Goal: Information Seeking & Learning: Learn about a topic

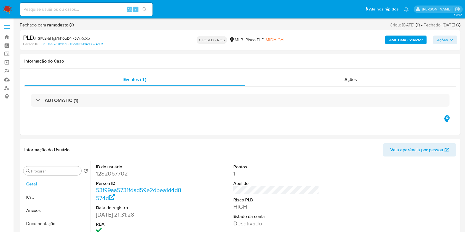
select select "10"
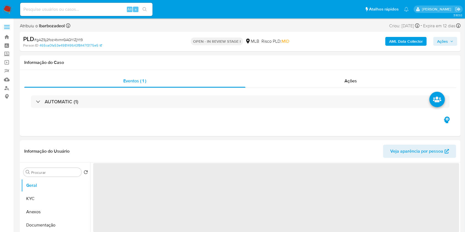
select select "10"
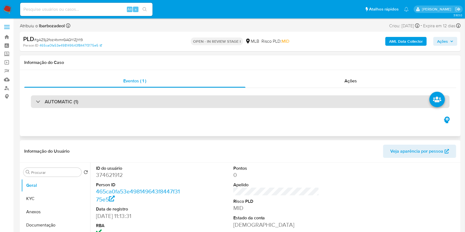
click at [313, 104] on div "AUTOMATIC (1)" at bounding box center [240, 101] width 418 height 13
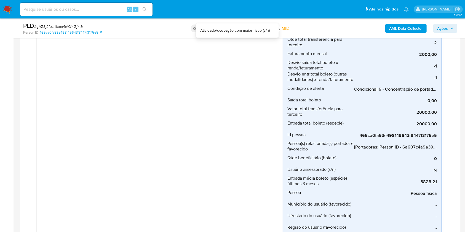
scroll to position [223, 0]
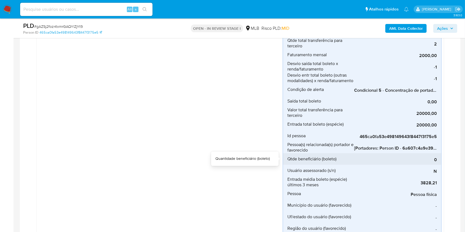
drag, startPoint x: 369, startPoint y: 155, endPoint x: 393, endPoint y: 154, distance: 24.0
click at [393, 154] on div "0" at bounding box center [395, 159] width 83 height 12
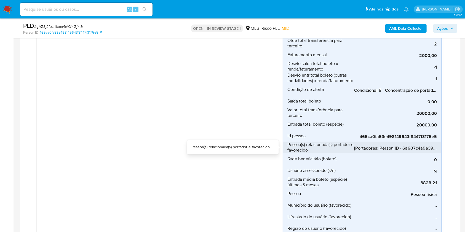
click at [376, 151] on span "[Portadores: Person ID - 6a607c4a9e394a4a6f294b0d0abbfd76]; [Favorecidos: Perso…" at bounding box center [395, 149] width 83 height 6
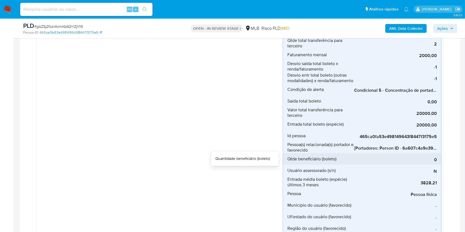
drag, startPoint x: 375, startPoint y: 153, endPoint x: 439, endPoint y: 155, distance: 63.4
click at [439, 155] on li "Qtde beneficiário (boleto) 0" at bounding box center [362, 159] width 158 height 12
click at [434, 154] on div "0" at bounding box center [395, 159] width 83 height 12
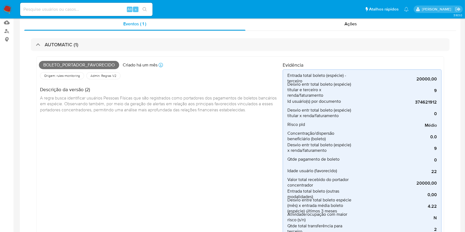
scroll to position [0, 0]
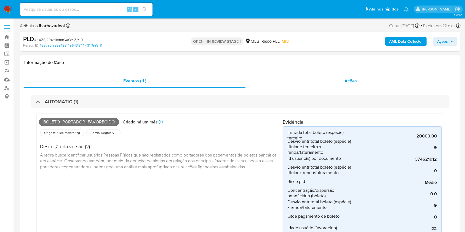
click at [347, 78] on span "Ações" at bounding box center [351, 81] width 12 height 6
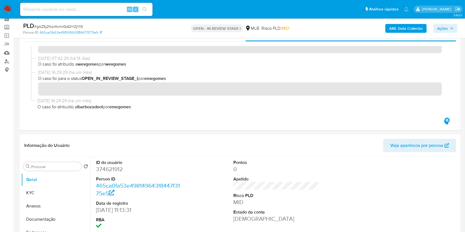
scroll to position [26, 0]
click at [122, 111] on div "16/09/2025 16:29:29 (há um mês) O caso foi atribuído a lbarbozadeol por emegomes" at bounding box center [240, 105] width 418 height 14
click at [93, 63] on b "wevgomes" at bounding box center [87, 64] width 21 height 6
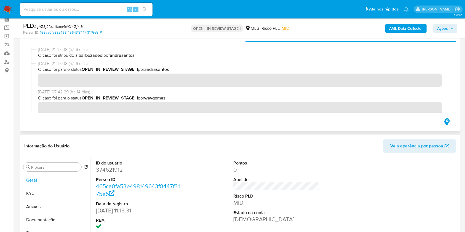
scroll to position [0, 0]
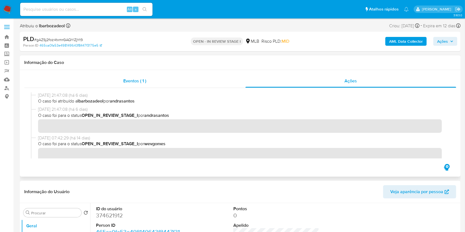
click at [146, 79] on span "Eventos ( 1 )" at bounding box center [134, 81] width 23 height 6
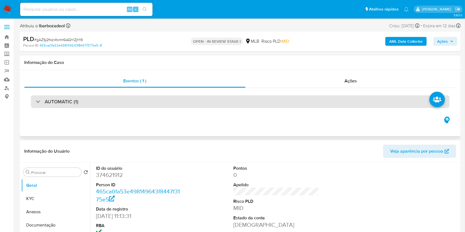
click at [224, 101] on div "AUTOMATIC (1)" at bounding box center [240, 101] width 418 height 13
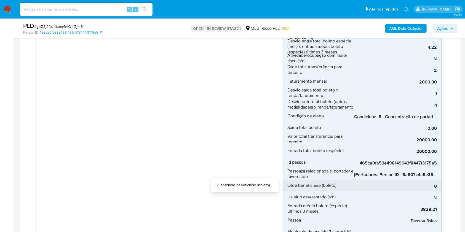
scroll to position [197, 0]
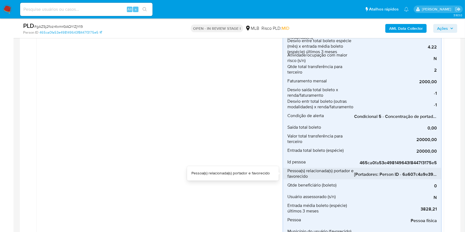
click at [411, 174] on span "[Portadores: Person ID - 6a607c4a9e394a4a6f294b0d0abbfd76]; [Favorecidos: Perso…" at bounding box center [395, 175] width 83 height 6
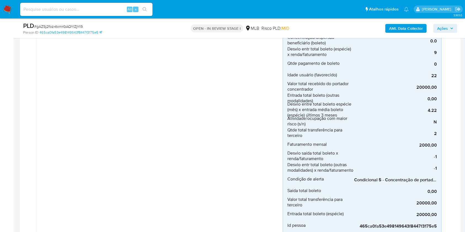
scroll to position [152, 0]
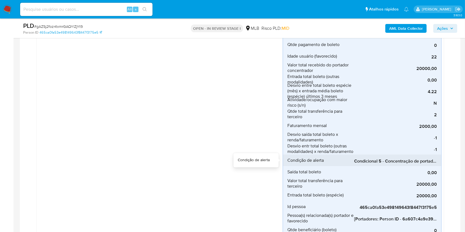
click at [396, 160] on span "Condicional 5 - Concentração de portador_espécie (Visão Favorecido)" at bounding box center [395, 162] width 83 height 6
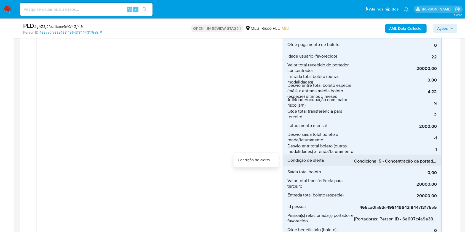
click at [396, 160] on span "Condicional 5 - Concentração de portador_espécie (Visão Favorecido)" at bounding box center [395, 162] width 83 height 6
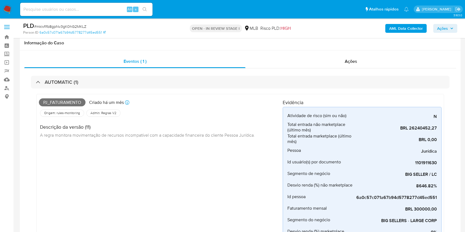
select select "100"
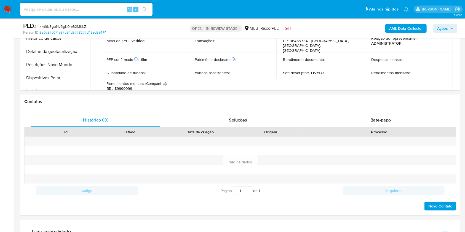
scroll to position [257, 0]
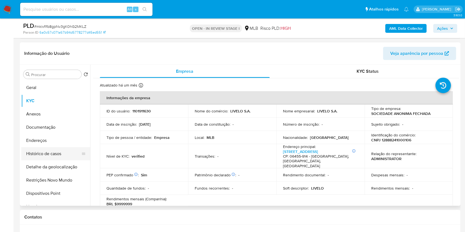
click at [62, 154] on button "Histórico de casos" at bounding box center [53, 153] width 65 height 13
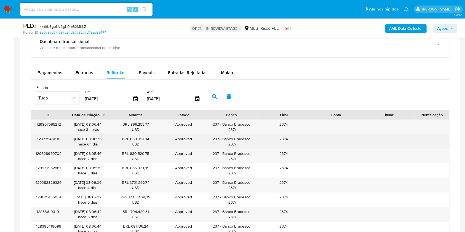
scroll to position [612, 0]
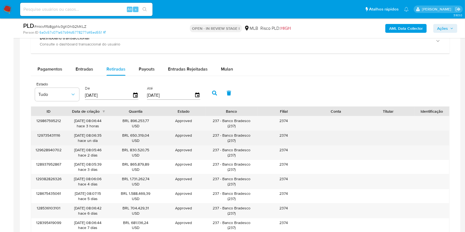
drag, startPoint x: 223, startPoint y: 135, endPoint x: 257, endPoint y: 135, distance: 33.9
click at [257, 135] on div "237 - Banco Bradesco ( 237 )" at bounding box center [231, 138] width 52 height 14
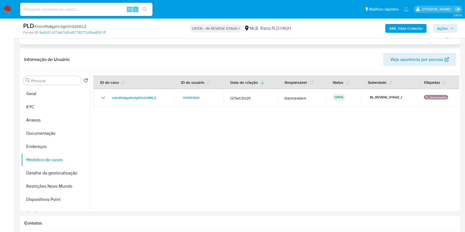
scroll to position [245, 0]
click at [52, 184] on button "Restrições Novo Mundo" at bounding box center [53, 185] width 65 height 13
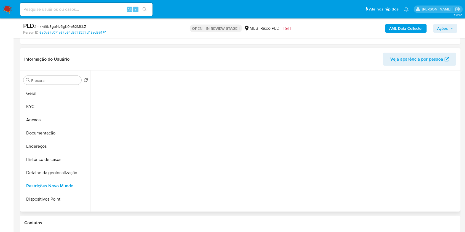
scroll to position [243, 0]
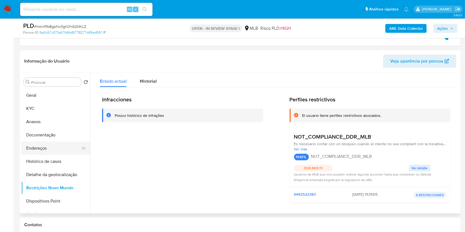
click at [45, 149] on button "Endereços" at bounding box center [53, 148] width 65 height 13
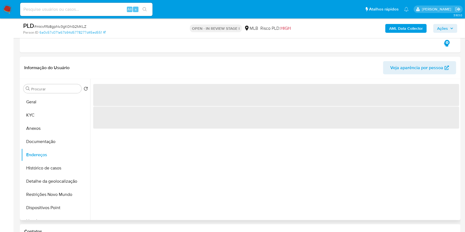
scroll to position [241, 0]
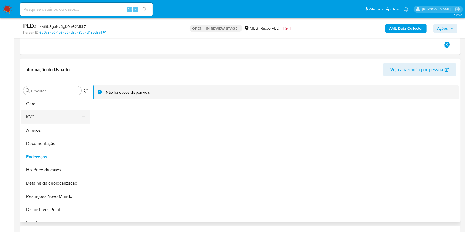
click at [42, 118] on button "KYC" at bounding box center [53, 117] width 65 height 13
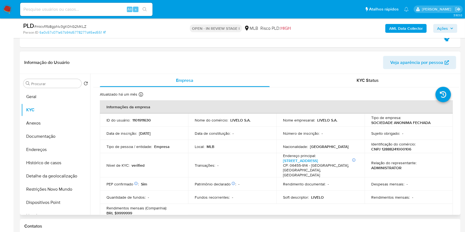
scroll to position [250, 0]
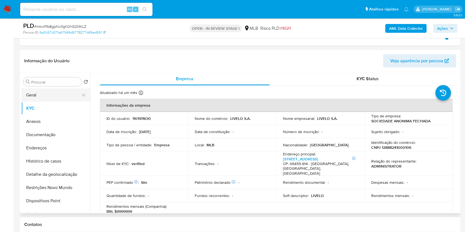
click at [53, 95] on button "Geral" at bounding box center [53, 94] width 65 height 13
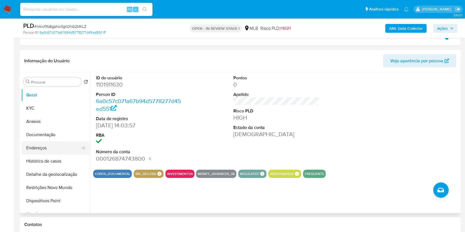
click at [59, 152] on button "Endereços" at bounding box center [53, 147] width 65 height 13
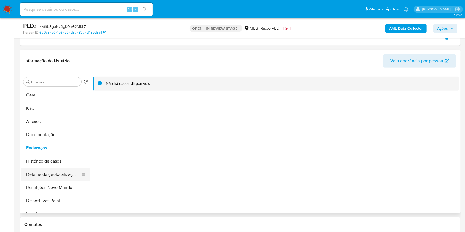
click at [59, 170] on button "Detalhe da geolocalização" at bounding box center [53, 174] width 65 height 13
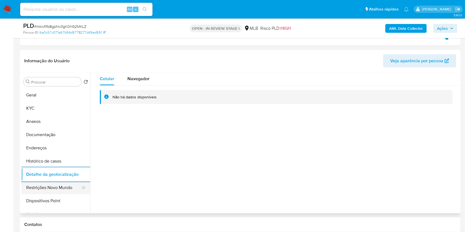
click at [58, 187] on button "Restrições Novo Mundo" at bounding box center [53, 187] width 65 height 13
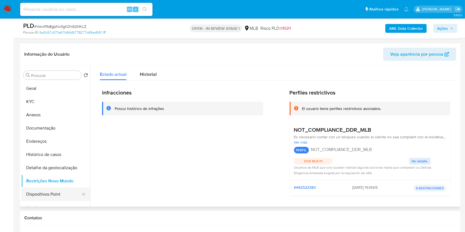
click at [52, 194] on button "Dispositivos Point" at bounding box center [53, 194] width 65 height 13
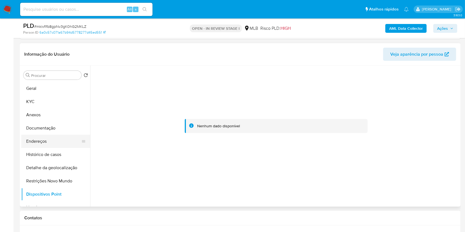
click at [58, 135] on button "Endereços" at bounding box center [53, 141] width 65 height 13
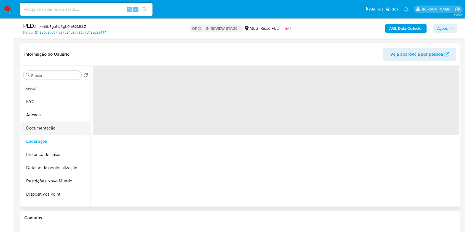
click at [58, 132] on button "Documentação" at bounding box center [53, 128] width 65 height 13
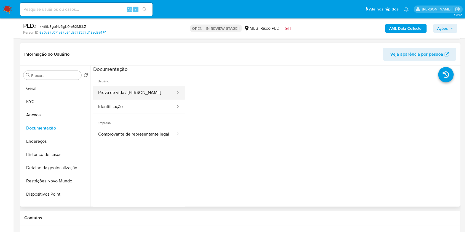
click at [134, 93] on button "Prova de vida / [PERSON_NAME]" at bounding box center [134, 93] width 83 height 14
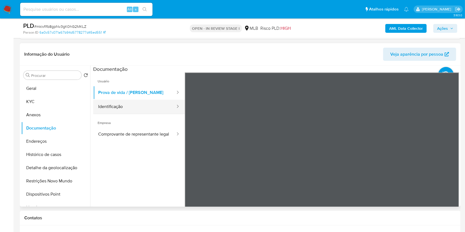
click at [143, 106] on button "Identificação" at bounding box center [134, 107] width 83 height 14
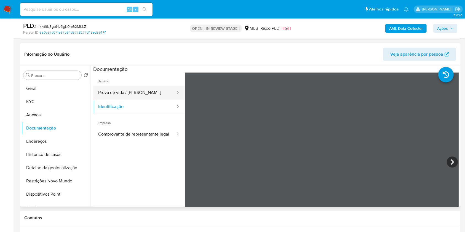
click at [137, 89] on button "Prova de vida / [PERSON_NAME]" at bounding box center [134, 93] width 83 height 14
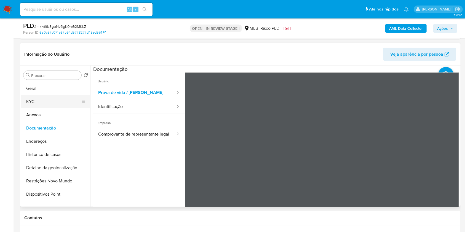
click at [52, 100] on button "KYC" at bounding box center [53, 101] width 65 height 13
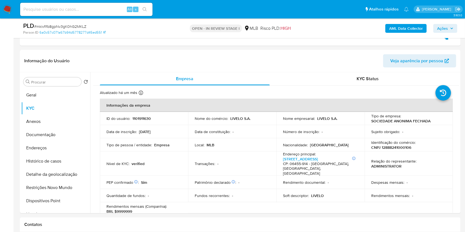
click at [447, 22] on div "AML Data Collector Ações" at bounding box center [385, 28] width 143 height 13
click at [452, 30] on span "Ações" at bounding box center [445, 29] width 16 height 8
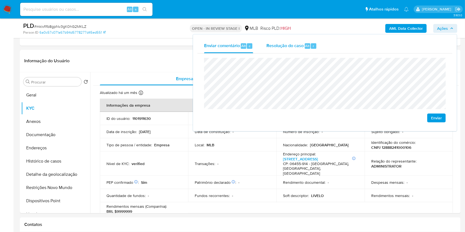
click at [291, 49] on span "Resolução do caso" at bounding box center [284, 45] width 37 height 6
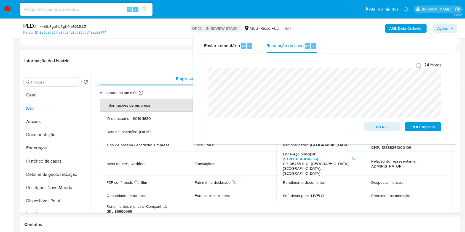
click at [115, 33] on div "Person ID 6a0c57c071a67b94d5778277d45ed551" at bounding box center [94, 32] width 143 height 5
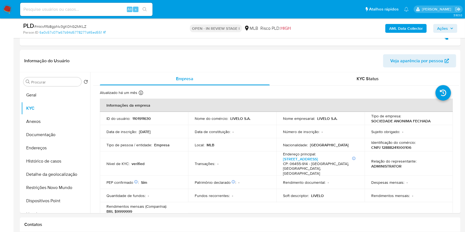
click at [407, 31] on b "AML Data Collector" at bounding box center [406, 28] width 34 height 9
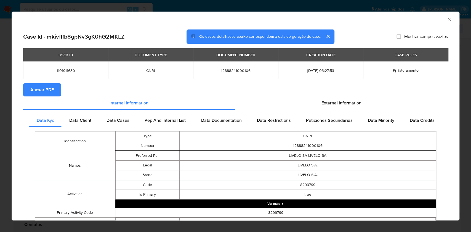
click at [50, 93] on span "Anexar PDF" at bounding box center [41, 90] width 23 height 12
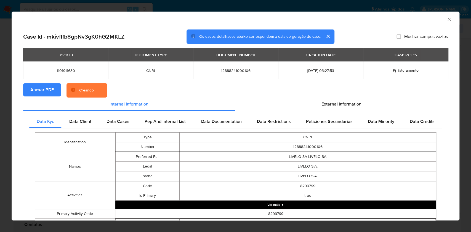
click at [50, 93] on span "Anexar PDF" at bounding box center [41, 90] width 23 height 12
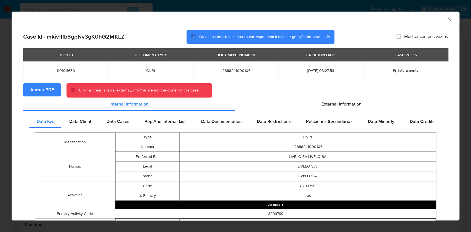
click at [446, 18] on icon "Fechar a janela" at bounding box center [449, 20] width 6 height 6
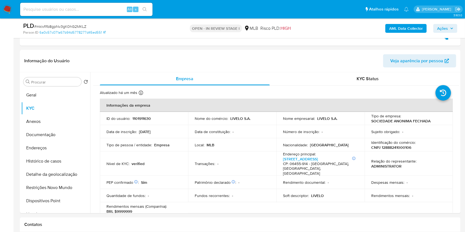
click at [439, 27] on span "Ações" at bounding box center [442, 28] width 11 height 9
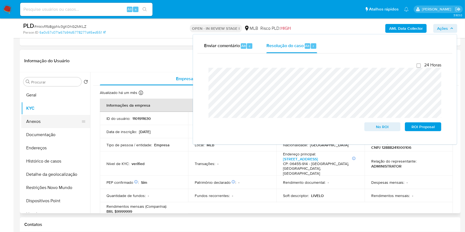
click at [45, 120] on button "Anexos" at bounding box center [53, 121] width 65 height 13
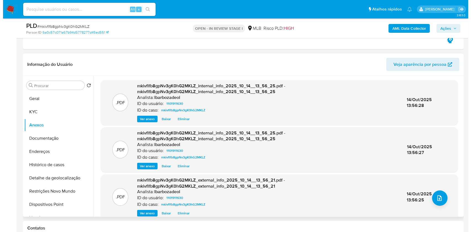
scroll to position [0, 0]
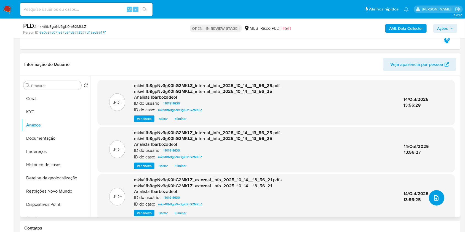
click at [434, 196] on icon "upload-file" at bounding box center [436, 198] width 7 height 7
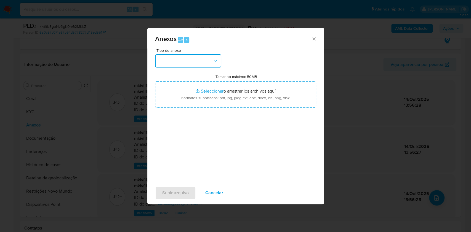
click at [190, 60] on button "button" at bounding box center [188, 60] width 66 height 13
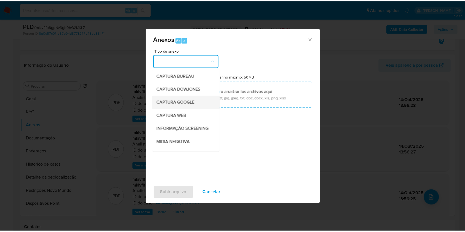
scroll to position [85, 0]
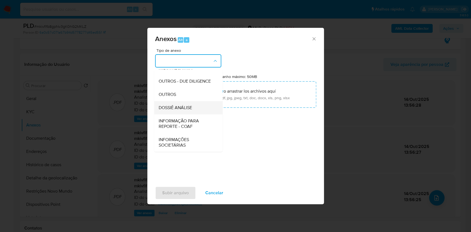
click at [193, 108] on div "DOSSIÊ ANÁLISE" at bounding box center [186, 107] width 56 height 13
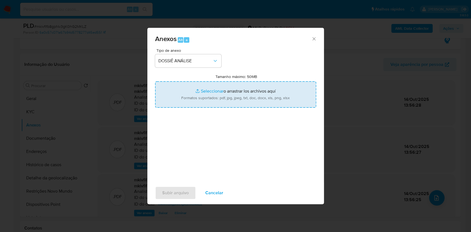
click at [196, 95] on input "Tamanho máximo: 50MB Seleccionar archivos" at bounding box center [235, 94] width 161 height 26
type input "C:\fakepath\Declinio - XXXX - CNPJ 12888241000106 - LIVELO S.A..pdf"
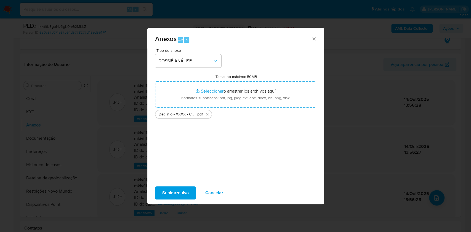
click at [172, 193] on span "Subir arquivo" at bounding box center [175, 193] width 26 height 12
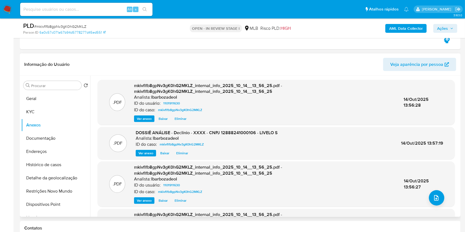
click at [446, 100] on div ".PDF mkivflfb8gpNv3gK0hG2MKLZ_internal_info_2025_10_14__13_56_25.pdf - mkivflfb…" at bounding box center [275, 102] width 351 height 39
click at [447, 29] on span "Ações" at bounding box center [442, 28] width 11 height 9
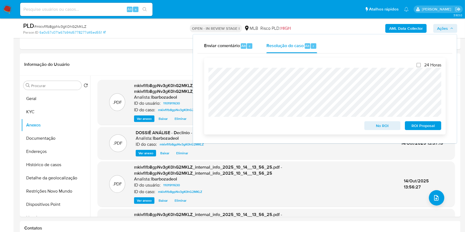
click at [375, 130] on span "No ROI" at bounding box center [382, 126] width 29 height 8
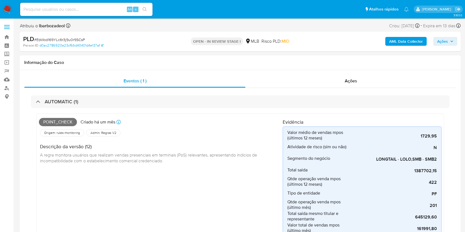
scroll to position [8, 0]
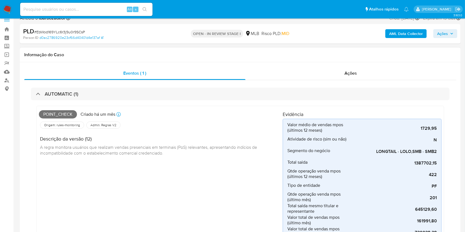
click at [68, 114] on span "Point_check" at bounding box center [58, 114] width 38 height 8
copy span "Point_check"
click at [441, 34] on span "Ações" at bounding box center [442, 33] width 11 height 9
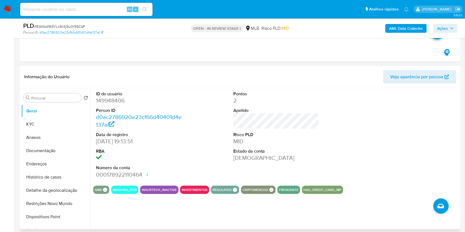
scroll to position [280, 0]
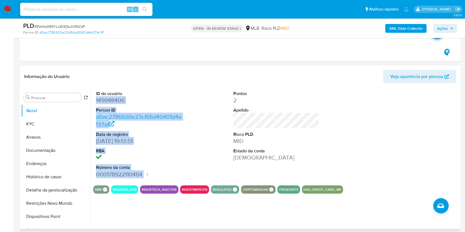
drag, startPoint x: 95, startPoint y: 98, endPoint x: 142, endPoint y: 179, distance: 93.3
click at [142, 179] on div "ID do usuário 149948406 Person ID d0ac2786920e23cf66d40401d4e137af Data de regi…" at bounding box center [139, 134] width 92 height 93
copy dl "149948406 Person ID d0ac2786920e23cf66d40401d4e137af Data de registro 27/11/201…"
click at [448, 24] on button "Ações" at bounding box center [445, 28] width 24 height 9
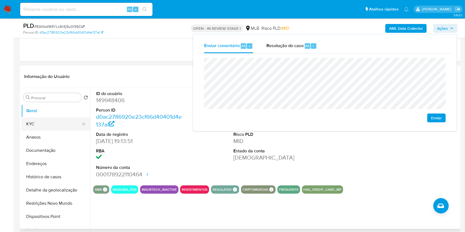
click at [39, 124] on button "KYC" at bounding box center [53, 123] width 65 height 13
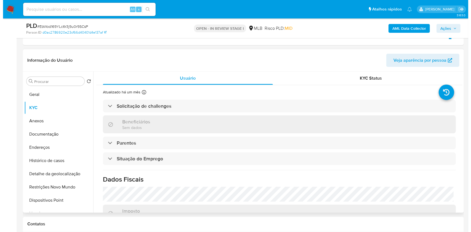
scroll to position [290, 0]
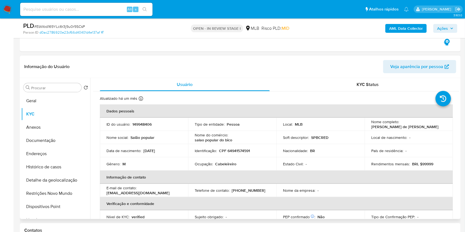
click at [247, 152] on p "CPF 64941574591" at bounding box center [234, 150] width 31 height 5
copy p "64941574591"
click at [443, 31] on span "Ações" at bounding box center [442, 28] width 11 height 9
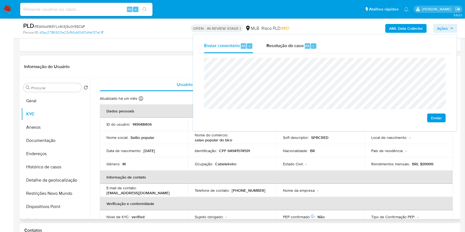
click at [227, 171] on th "Informação de contato" at bounding box center [276, 177] width 353 height 13
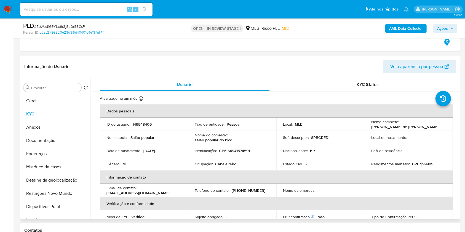
drag, startPoint x: 271, startPoint y: 135, endPoint x: 185, endPoint y: 138, distance: 85.5
click at [185, 138] on tr "Nome social : Salão popular Nome do comércio : salao popular do bico Soft descr…" at bounding box center [276, 137] width 353 height 13
copy tr "Salão popular Nome do comércio : salao popular do bico"
click at [243, 69] on header "Informação do Usuário Veja aparência por pessoa" at bounding box center [240, 66] width 432 height 13
click at [439, 28] on span "Ações" at bounding box center [442, 28] width 11 height 9
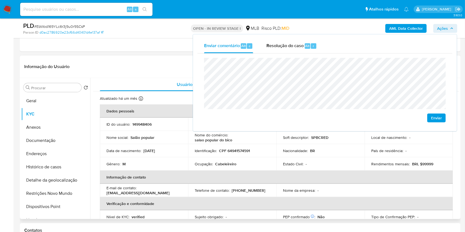
click at [219, 164] on p "Cabeleireiro" at bounding box center [225, 164] width 21 height 5
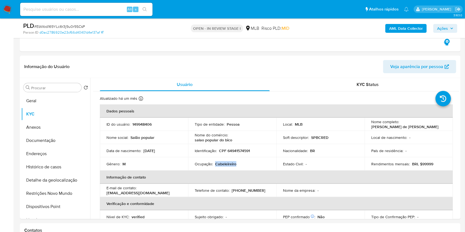
copy p "Cabeleireiro"
click at [434, 32] on div "Ações" at bounding box center [445, 28] width 24 height 9
click at [439, 29] on span "Ações" at bounding box center [442, 28] width 11 height 9
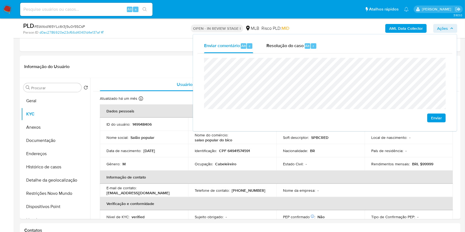
click at [0, 0] on lt-span "residente" at bounding box center [0, 0] width 0 height 0
click at [0, 0] on lt-span "Camaçari" at bounding box center [0, 0] width 0 height 0
click at [0, 0] on lt-span "econômica" at bounding box center [0, 0] width 0 height 0
click at [277, 171] on th "Informação de contato" at bounding box center [276, 177] width 353 height 13
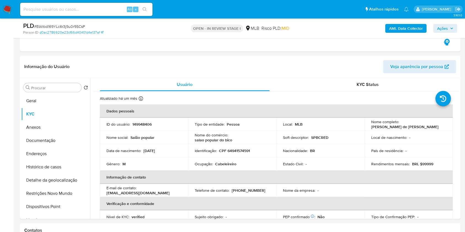
click at [411, 28] on b "AML Data Collector" at bounding box center [406, 28] width 34 height 9
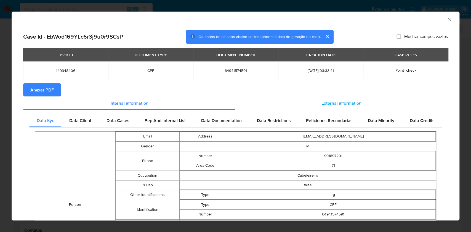
click at [298, 102] on div "External information" at bounding box center [341, 102] width 213 height 13
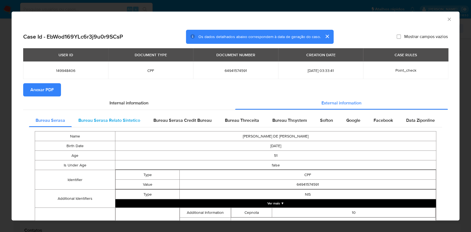
click at [131, 119] on span "Bureau Serasa Relato Sintetico" at bounding box center [109, 120] width 62 height 6
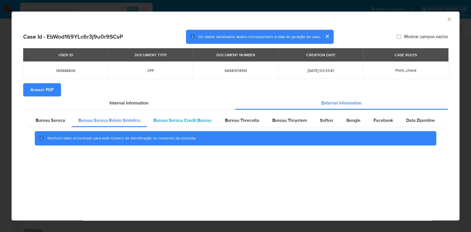
click at [166, 118] on span "Bureau Serasa Credit Bureau" at bounding box center [182, 120] width 58 height 6
click at [55, 116] on div "Bureau Serasa" at bounding box center [50, 120] width 43 height 13
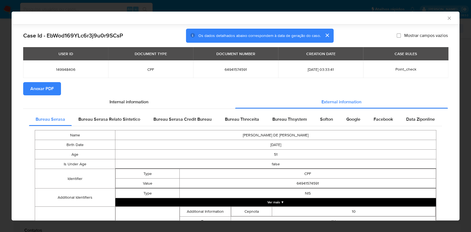
scroll to position [158, 0]
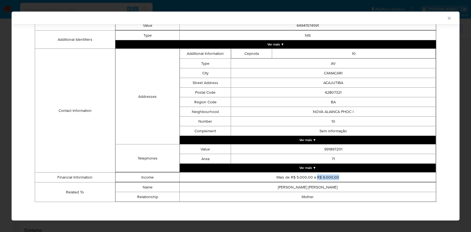
drag, startPoint x: 313, startPoint y: 175, endPoint x: 339, endPoint y: 176, distance: 26.5
click at [339, 176] on td "Mais de R$ 5.000,00 a R$ 6.000,00" at bounding box center [307, 178] width 256 height 10
copy td "R$ 6.000,00"
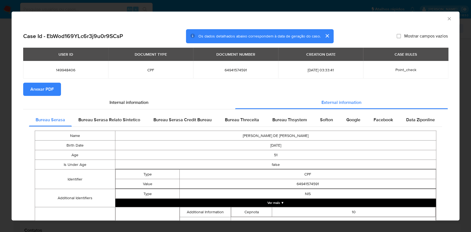
scroll to position [0, 0]
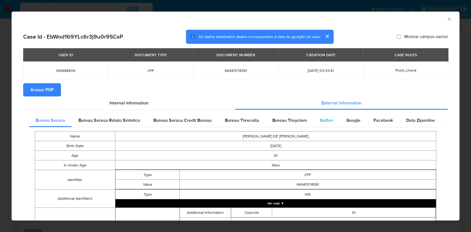
click at [320, 117] on div "Softon" at bounding box center [326, 120] width 26 height 13
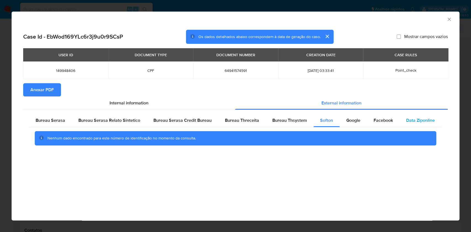
click at [410, 120] on span "Data Ziponline" at bounding box center [420, 120] width 29 height 6
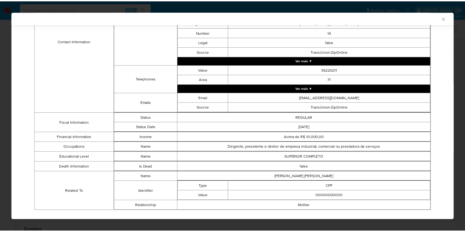
scroll to position [257, 0]
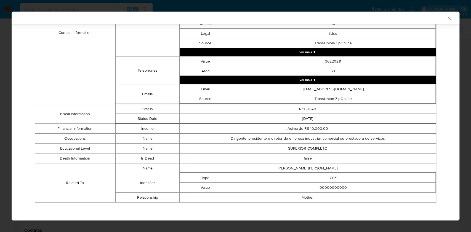
click at [446, 18] on icon "Fechar a janela" at bounding box center [449, 18] width 6 height 6
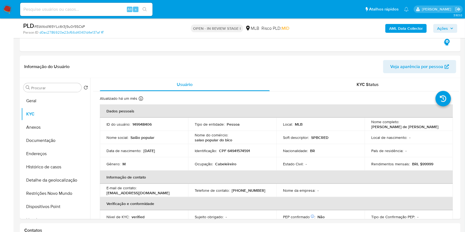
click at [449, 30] on span "Ações" at bounding box center [445, 29] width 16 height 8
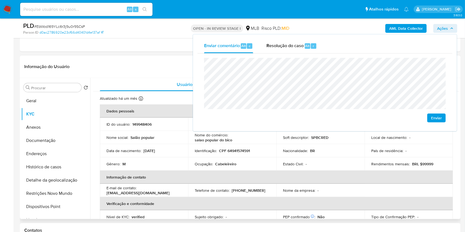
click at [134, 123] on p "149948406" at bounding box center [141, 124] width 19 height 5
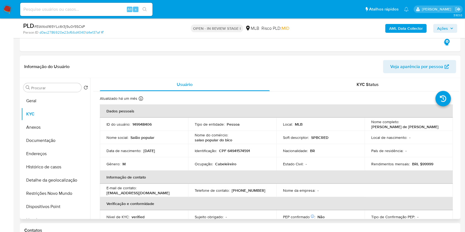
click at [134, 123] on p "149948406" at bounding box center [141, 124] width 19 height 5
copy p "149948406"
click at [443, 28] on span "Ações" at bounding box center [442, 28] width 11 height 9
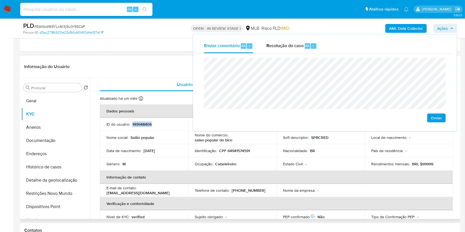
copy p "149948406"
click at [43, 99] on button "Geral" at bounding box center [53, 100] width 65 height 13
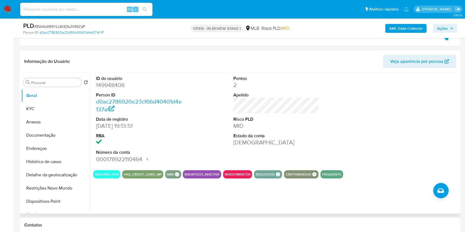
scroll to position [296, 0]
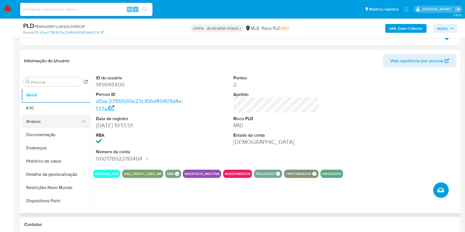
click at [55, 115] on button "Anexos" at bounding box center [53, 121] width 65 height 13
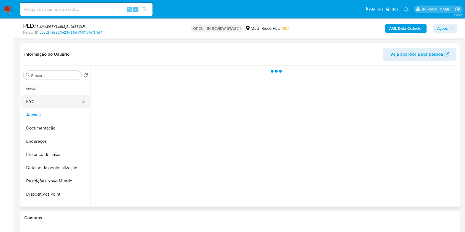
click at [54, 106] on button "KYC" at bounding box center [53, 101] width 65 height 13
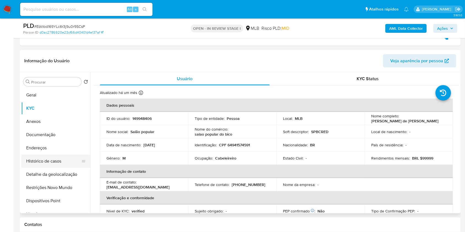
click at [58, 160] on button "Histórico de casos" at bounding box center [53, 161] width 65 height 13
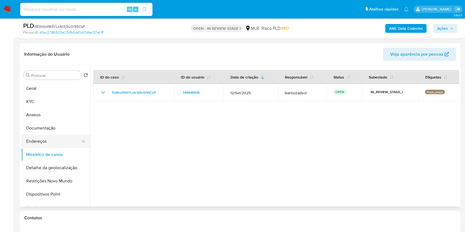
click at [45, 139] on button "Endereços" at bounding box center [53, 141] width 65 height 13
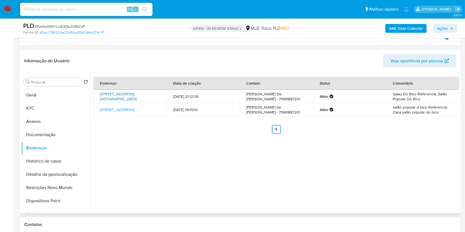
click at [124, 92] on link "Avenida Acajutiba 10, Camaçari, Bahia, 42807321, Brasil 10" at bounding box center [118, 96] width 37 height 10
click at [118, 108] on link "Rua Acajutiba 10, Camaçari, Bahia, 42804569, Brasil 10" at bounding box center [117, 110] width 34 height 6
click at [45, 136] on button "Documentação" at bounding box center [53, 134] width 65 height 13
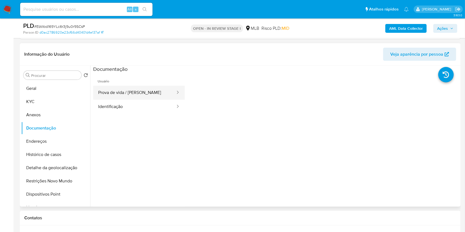
click at [140, 89] on button "Prova de vida / Selfie" at bounding box center [134, 93] width 83 height 14
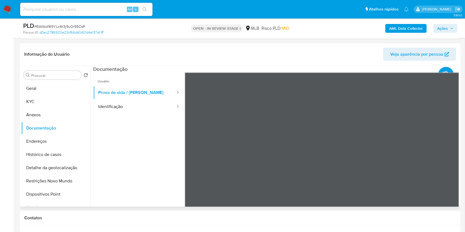
scroll to position [6, 0]
click at [119, 111] on button "Identificação" at bounding box center [134, 107] width 83 height 14
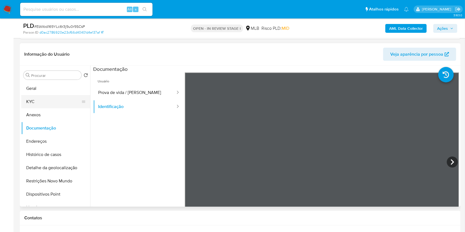
click at [49, 103] on button "KYC" at bounding box center [53, 101] width 65 height 13
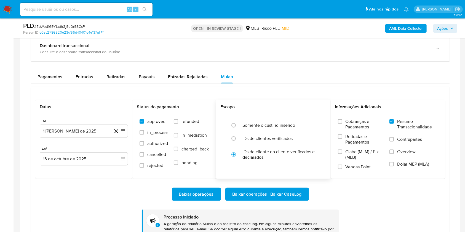
scroll to position [657, 0]
click at [144, 76] on span "Payouts" at bounding box center [147, 77] width 16 height 6
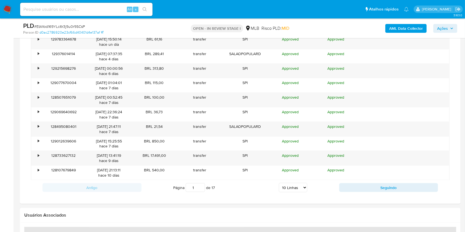
scroll to position [748, 0]
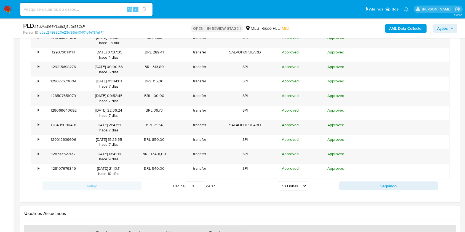
click at [289, 189] on select "5 Linhas 10 Linhas 20 Linhas 25 Linhas 50 Linhas 100 Linhas" at bounding box center [293, 185] width 28 height 9
select select "100"
click at [279, 181] on select "5 Linhas 10 Linhas 20 Linhas 25 Linhas 50 Linhas 100 Linhas" at bounding box center [293, 185] width 28 height 9
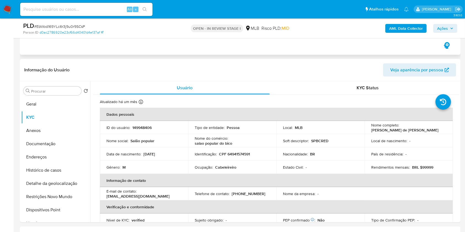
scroll to position [289, 0]
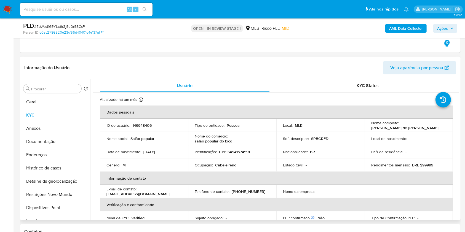
click at [232, 139] on p "salao popular do bico" at bounding box center [213, 141] width 37 height 5
copy div "Nome do comércio : salao popular do bico"
click at [47, 171] on button "Histórico de casos" at bounding box center [53, 168] width 65 height 13
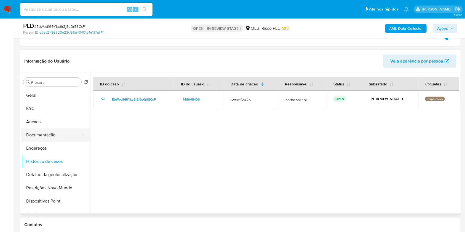
drag, startPoint x: 49, startPoint y: 147, endPoint x: 82, endPoint y: 139, distance: 34.9
click at [49, 147] on button "Endereços" at bounding box center [55, 148] width 69 height 13
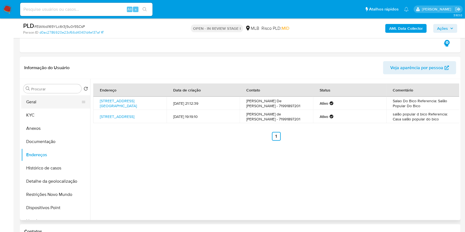
click at [52, 97] on button "Geral" at bounding box center [53, 101] width 65 height 13
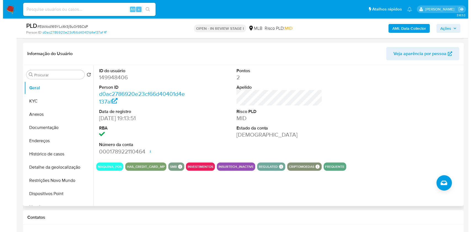
scroll to position [303, 0]
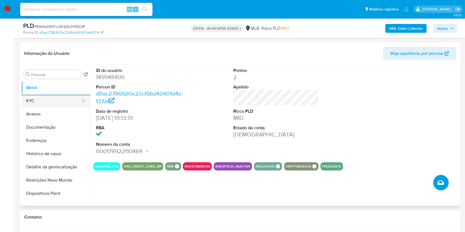
click at [50, 102] on button "KYC" at bounding box center [53, 100] width 65 height 13
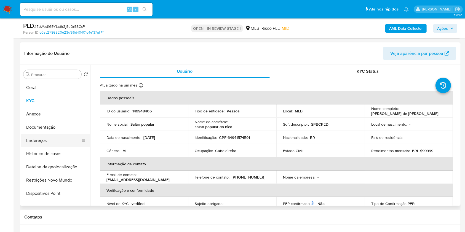
click at [55, 138] on button "Endereços" at bounding box center [53, 140] width 65 height 13
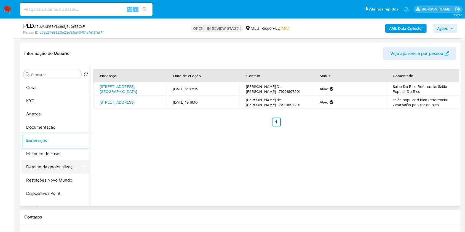
click at [53, 164] on button "Detalhe da geolocalização" at bounding box center [53, 166] width 65 height 13
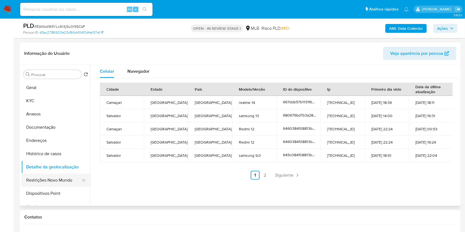
click at [67, 181] on button "Restrições Novo Mundo" at bounding box center [53, 180] width 65 height 13
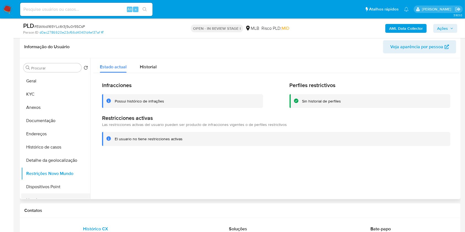
click at [64, 194] on button "Lista Interna" at bounding box center [53, 200] width 65 height 13
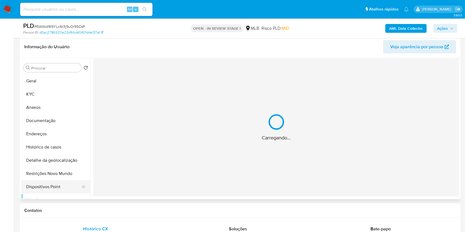
click at [66, 189] on button "Dispositivos Point" at bounding box center [53, 186] width 65 height 13
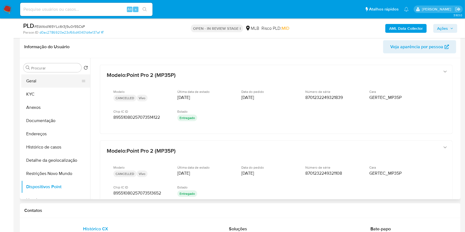
click at [53, 76] on button "Geral" at bounding box center [53, 80] width 65 height 13
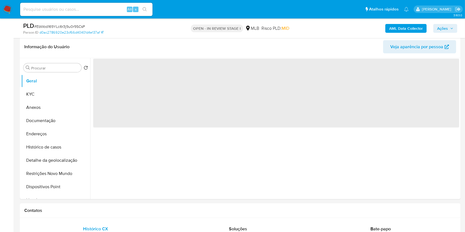
click at [445, 26] on span "Ações" at bounding box center [442, 28] width 11 height 9
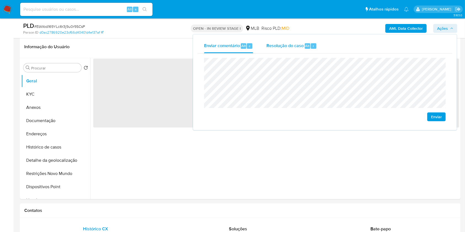
click at [290, 49] on div "Resolução do caso Alt r" at bounding box center [291, 46] width 50 height 14
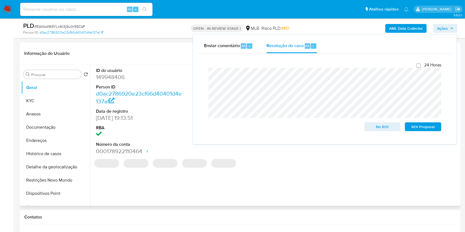
click at [166, 47] on header "Informação do Usuário Veja aparência por pessoa" at bounding box center [240, 53] width 432 height 13
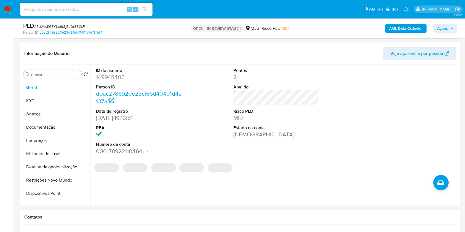
click at [413, 25] on b "AML Data Collector" at bounding box center [406, 28] width 34 height 9
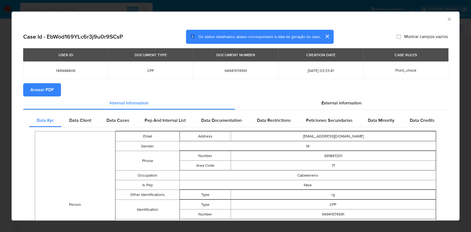
click at [42, 93] on span "Anexar PDF" at bounding box center [41, 90] width 23 height 12
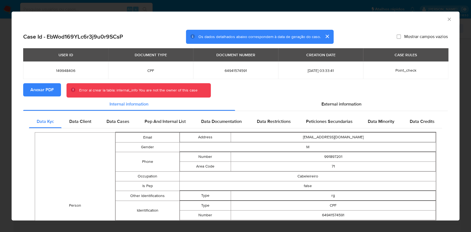
drag, startPoint x: 445, startPoint y: 18, endPoint x: 441, endPoint y: 19, distance: 4.0
click at [446, 18] on icon "Fechar a janela" at bounding box center [449, 20] width 6 height 6
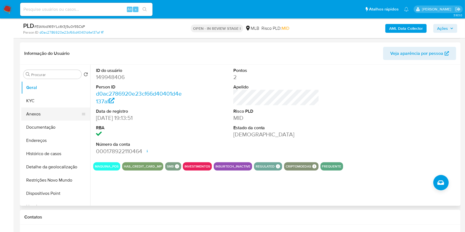
click at [44, 114] on button "Anexos" at bounding box center [53, 114] width 65 height 13
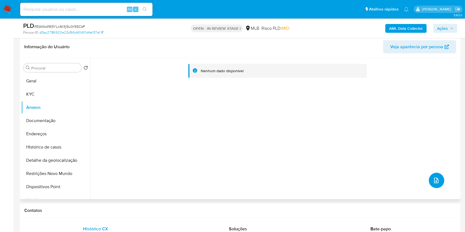
click at [436, 180] on icon "upload-file" at bounding box center [436, 180] width 7 height 7
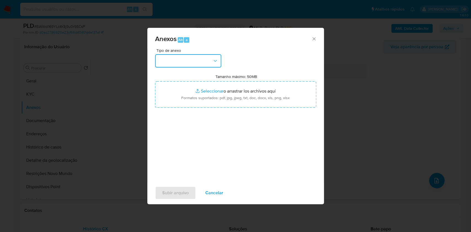
click at [213, 63] on icon "button" at bounding box center [215, 61] width 6 height 6
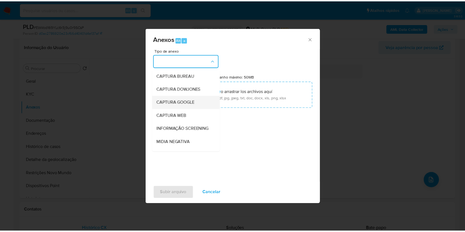
scroll to position [85, 0]
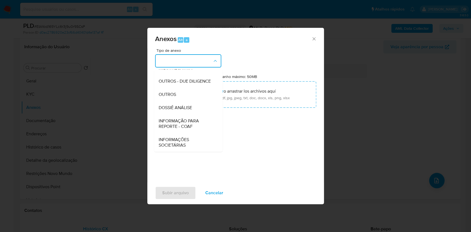
click at [180, 108] on span "DOSSIÊ ANÁLISE" at bounding box center [174, 108] width 33 height 6
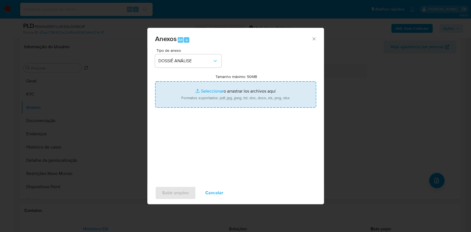
click at [181, 104] on input "Tamanho máximo: 50MB Seleccionar archivos" at bounding box center [235, 94] width 161 height 26
type input "C:\fakepath\Mulan 149948406_2025_10_14_09_42_03.xlsx"
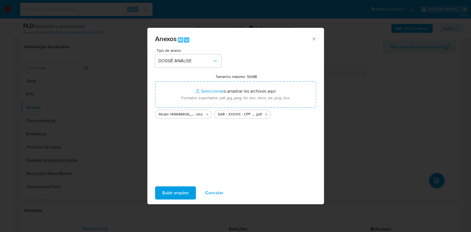
click at [179, 193] on span "Subir arquivo" at bounding box center [175, 193] width 26 height 12
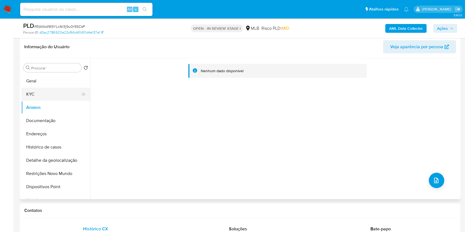
click at [54, 94] on button "KYC" at bounding box center [53, 94] width 65 height 13
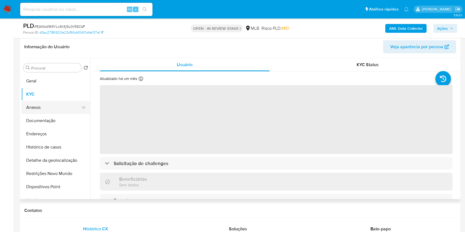
click at [63, 111] on button "Anexos" at bounding box center [53, 107] width 65 height 13
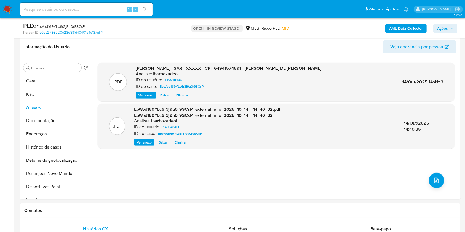
click at [405, 31] on b "AML Data Collector" at bounding box center [406, 28] width 34 height 9
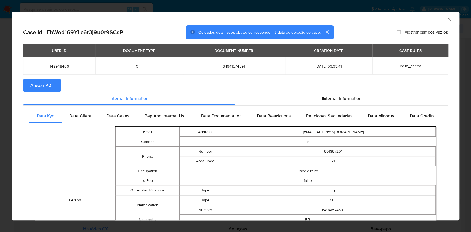
click at [51, 86] on span "Anexar PDF" at bounding box center [41, 85] width 23 height 12
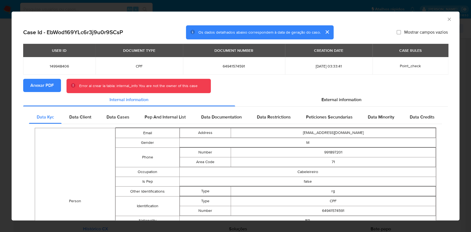
click at [446, 20] on icon "Fechar a janela" at bounding box center [449, 20] width 6 height 6
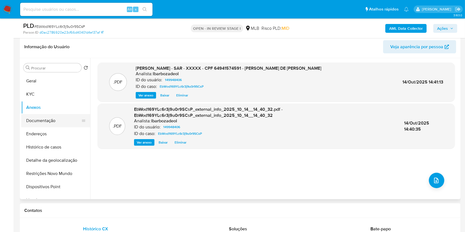
click at [53, 118] on button "Documentação" at bounding box center [53, 120] width 65 height 13
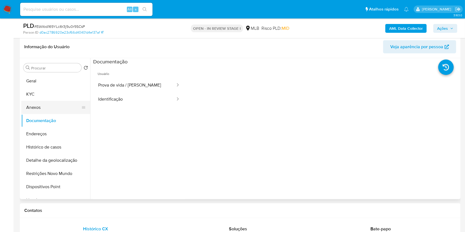
click at [46, 109] on button "Anexos" at bounding box center [53, 107] width 65 height 13
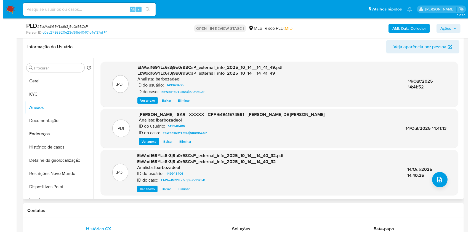
scroll to position [2, 0]
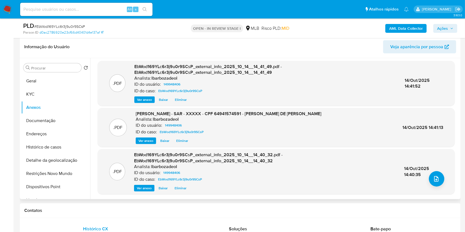
click at [431, 170] on div "14/Out/2025 14:40:35" at bounding box center [423, 172] width 39 height 12
click at [434, 180] on icon "upload-file" at bounding box center [436, 179] width 7 height 7
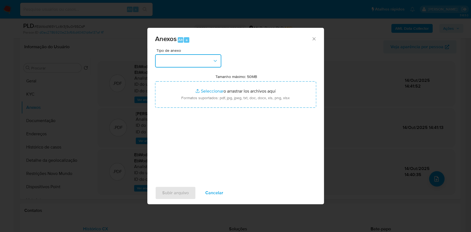
click at [181, 57] on button "button" at bounding box center [188, 60] width 66 height 13
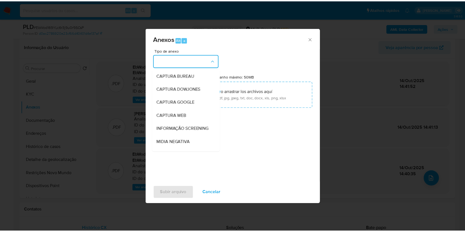
scroll to position [85, 0]
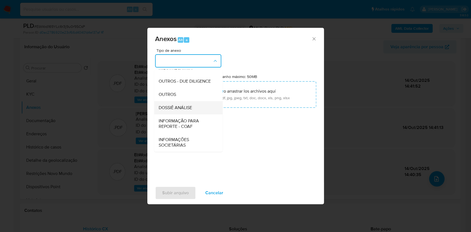
click at [185, 109] on span "DOSSIÊ ANÁLISE" at bounding box center [174, 108] width 33 height 6
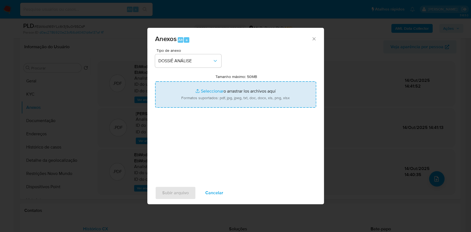
click at [185, 94] on input "Tamanho máximo: 50MB Seleccionar archivos" at bounding box center [235, 94] width 161 height 26
type input "C:\fakepath\Mulan 149948406_2025_10_14_09_42_03.xlsx"
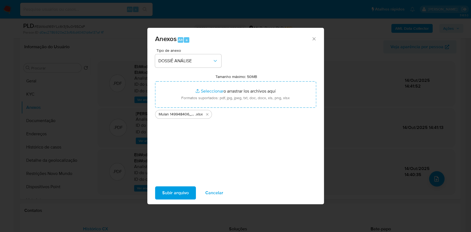
click at [164, 189] on span "Subir arquivo" at bounding box center [175, 193] width 26 height 12
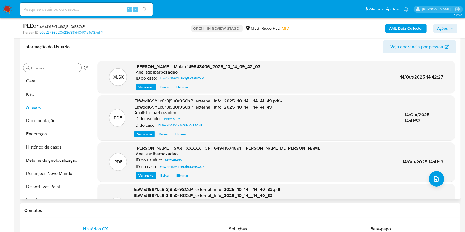
click at [69, 71] on div "Procurar" at bounding box center [52, 67] width 58 height 9
click at [60, 80] on button "Geral" at bounding box center [53, 80] width 65 height 13
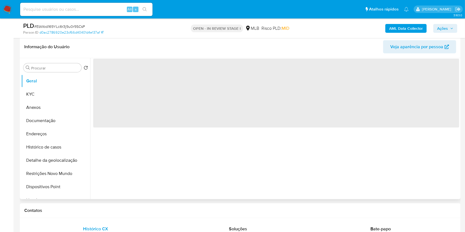
scroll to position [0, 0]
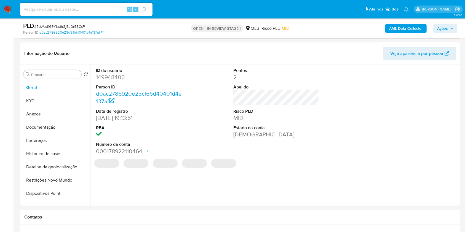
click at [405, 26] on b "AML Data Collector" at bounding box center [406, 28] width 34 height 9
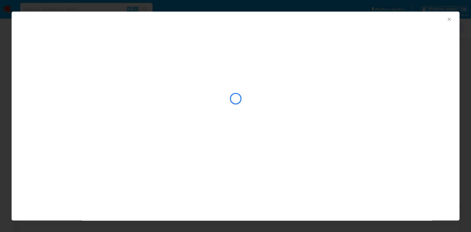
click at [449, 20] on icon "Fechar a janela" at bounding box center [449, 20] width 6 height 6
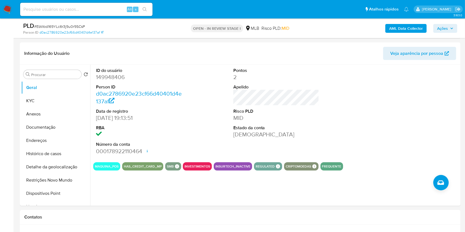
click at [449, 28] on span "Ações" at bounding box center [445, 29] width 16 height 8
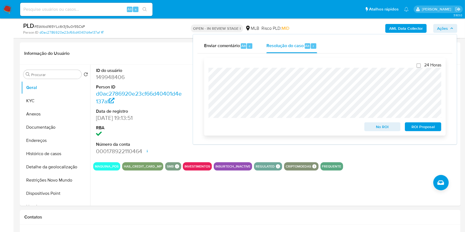
click at [420, 126] on span "ROI Proposal" at bounding box center [423, 127] width 29 height 8
click at [152, 69] on dt "ID do usuário" at bounding box center [139, 71] width 86 height 6
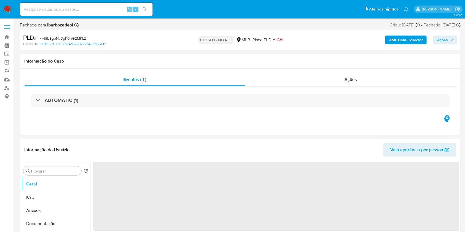
select select "10"
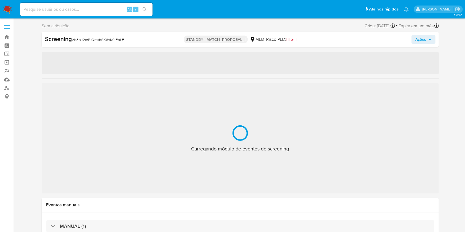
click at [284, 131] on div "Carregando módulo de eventos de screening" at bounding box center [240, 138] width 98 height 28
select select "10"
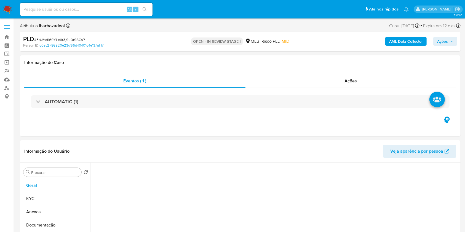
select select "10"
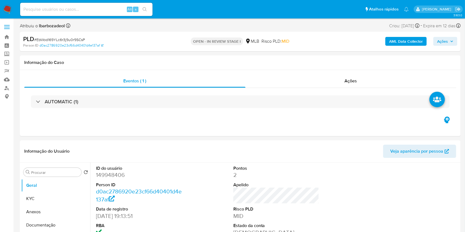
click at [456, 41] on button "Ações" at bounding box center [445, 41] width 24 height 9
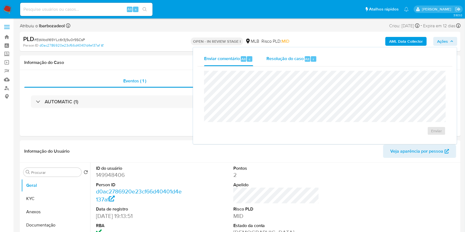
click at [285, 57] on span "Resolução do caso" at bounding box center [284, 59] width 37 height 6
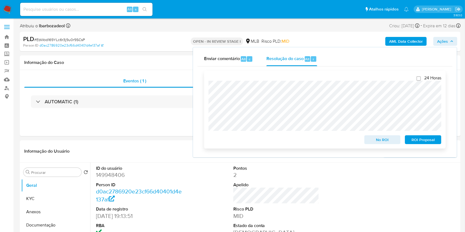
click at [413, 141] on span "ROI Proposal" at bounding box center [423, 140] width 29 height 8
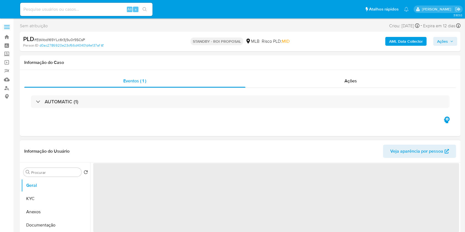
select select "10"
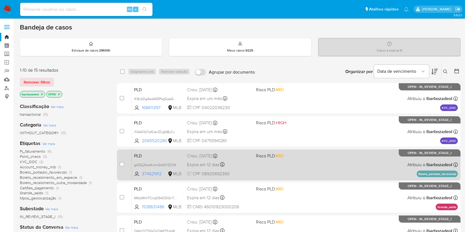
click at [330, 169] on div "PLD gAZSj2foz4txmrGAQYlZjYt9 374621912 MLB Risco PLD: MID Criou: [DATE] Criou: …" at bounding box center [295, 165] width 326 height 28
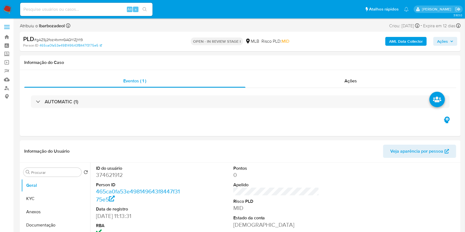
select select "10"
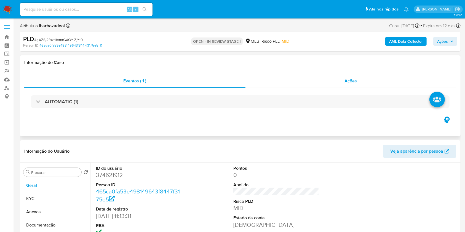
click at [313, 82] on div "Ações" at bounding box center [350, 80] width 211 height 13
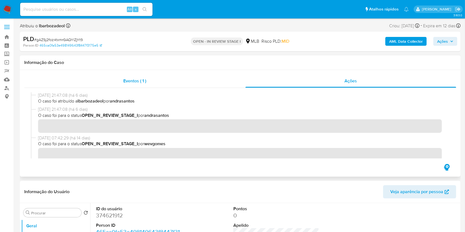
click at [164, 79] on div "Eventos ( 1 )" at bounding box center [134, 80] width 221 height 13
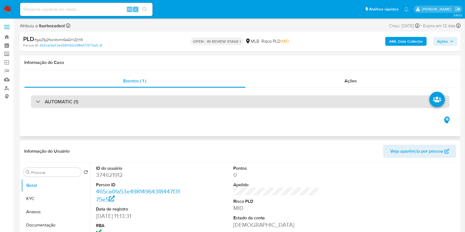
click at [222, 101] on div "AUTOMATIC (1)" at bounding box center [240, 101] width 418 height 13
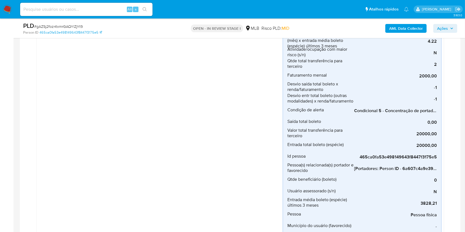
scroll to position [217, 0]
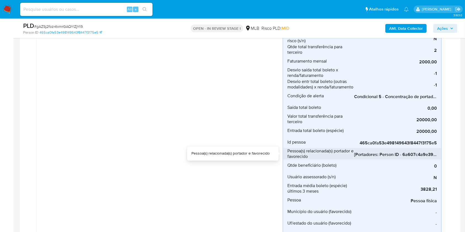
click at [374, 154] on span "[Portadores: Person ID - 6a607c4a9e394a4a6f294b0d0abbfd76]; [Favorecidos: Perso…" at bounding box center [395, 155] width 83 height 6
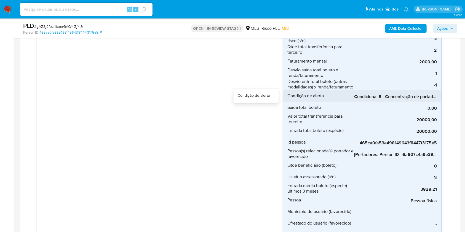
click at [411, 96] on span "Condicional 5 - Concentração de portador_espécie (Visão Favorecido)" at bounding box center [395, 97] width 83 height 6
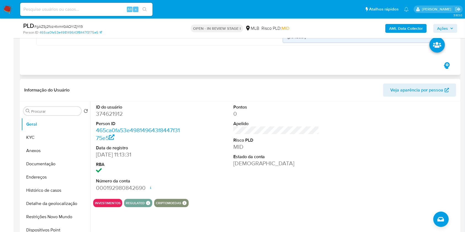
scroll to position [448, 0]
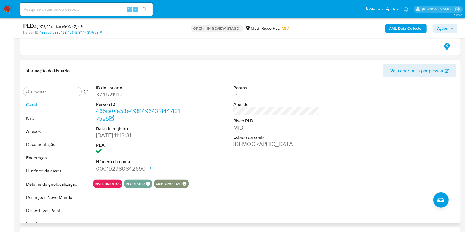
click at [112, 93] on dd "374621912" at bounding box center [139, 95] width 86 height 8
copy dd "374621912"
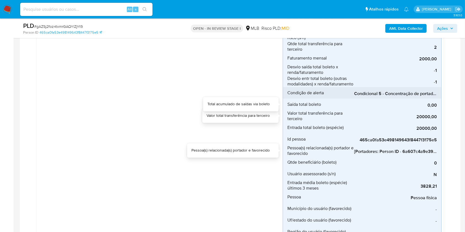
scroll to position [214, 0]
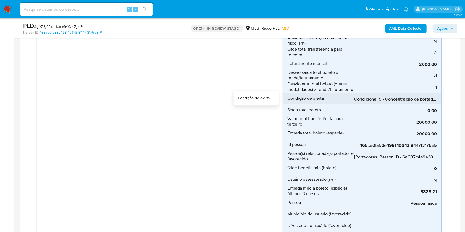
click at [378, 98] on span "Condicional 5 - Concentração de portador_espécie (Visão Favorecido)" at bounding box center [395, 99] width 83 height 6
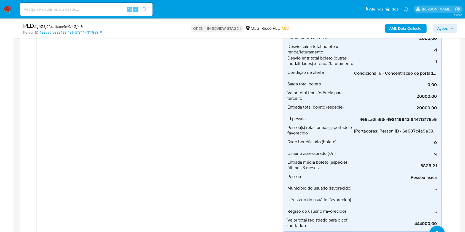
scroll to position [239, 0]
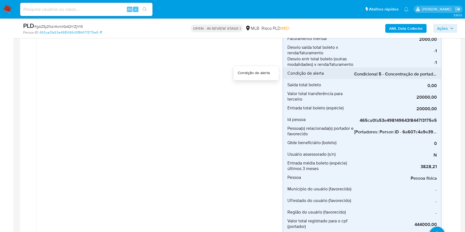
click at [367, 72] on span "Condicional 5 - Concentração de portador_espécie (Visão Favorecido)" at bounding box center [395, 74] width 83 height 6
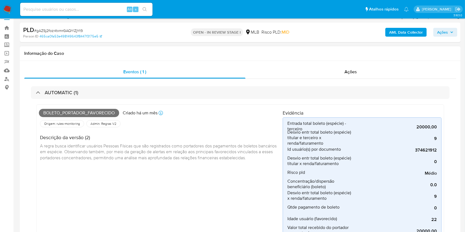
scroll to position [0, 0]
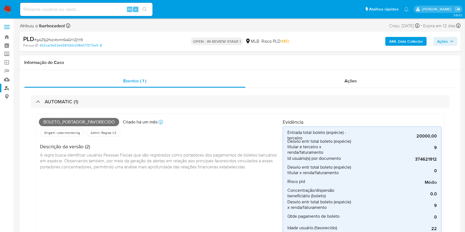
click at [10, 87] on link "Localizador de pessoas" at bounding box center [33, 88] width 66 height 9
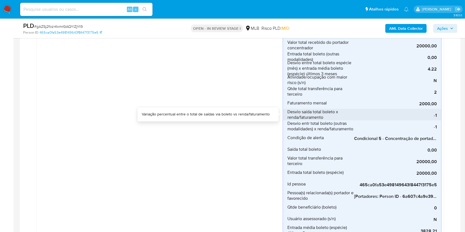
scroll to position [176, 0]
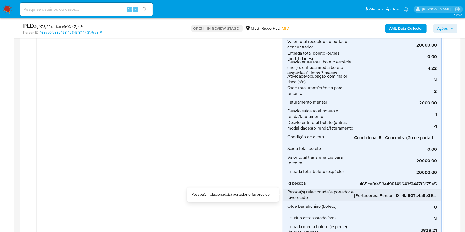
click at [399, 195] on span "[Portadores: Person ID - 6a607c4a9e394a4a6f294b0d0abbfd76]; [Favorecidos: Perso…" at bounding box center [395, 196] width 83 height 6
click at [34, 112] on div "Boleto_portador_favorecido Criado há um mês Criado: [DATE] 00:39:26 Origem: rul…" at bounding box center [240, 110] width 418 height 394
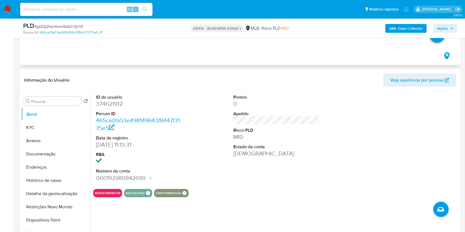
scroll to position [442, 0]
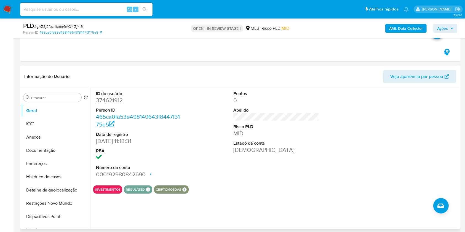
click at [391, 76] on span "Veja aparência por pessoa" at bounding box center [416, 76] width 53 height 13
click at [57, 173] on button "Histórico de casos" at bounding box center [53, 176] width 65 height 13
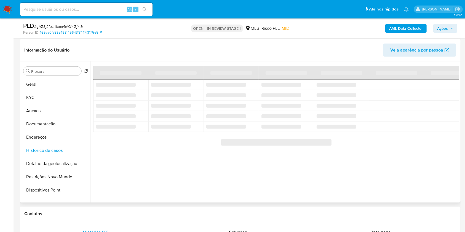
scroll to position [461, 0]
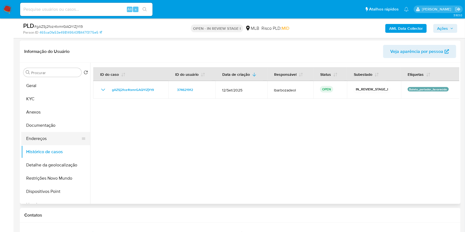
click at [54, 134] on button "Endereços" at bounding box center [53, 138] width 65 height 13
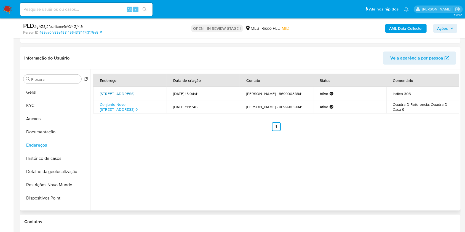
click at [132, 93] on link "[STREET_ADDRESS]" at bounding box center [117, 94] width 34 height 6
click at [129, 107] on link "Conjunto Novo [STREET_ADDRESS] 9" at bounding box center [119, 107] width 38 height 10
click at [44, 133] on button "Documentação" at bounding box center [53, 131] width 65 height 13
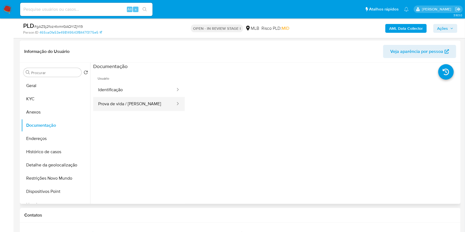
click at [123, 98] on button "Prova de vida / [PERSON_NAME]" at bounding box center [134, 104] width 83 height 14
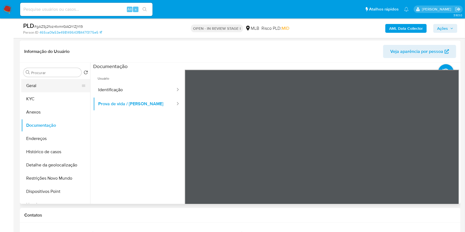
click at [44, 85] on button "Geral" at bounding box center [53, 85] width 65 height 13
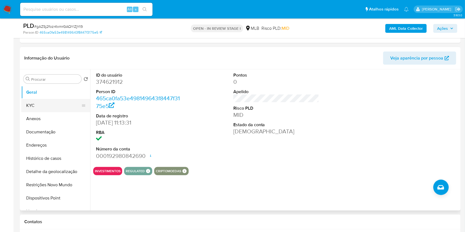
click at [35, 107] on button "KYC" at bounding box center [53, 105] width 65 height 13
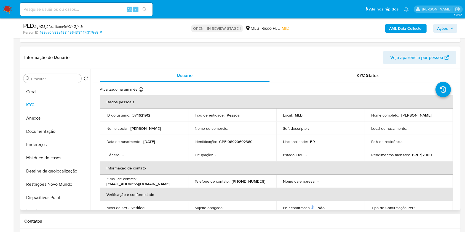
scroll to position [462, 0]
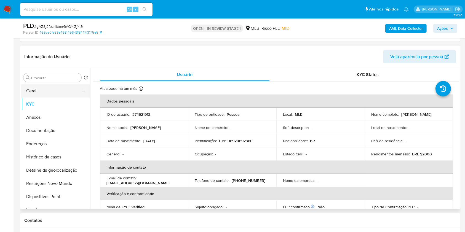
click at [50, 89] on button "Geral" at bounding box center [53, 90] width 65 height 13
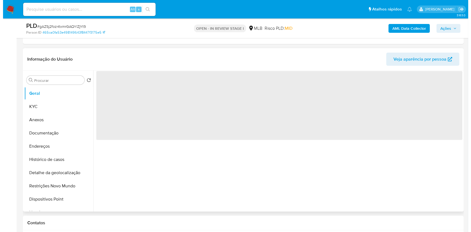
scroll to position [453, 0]
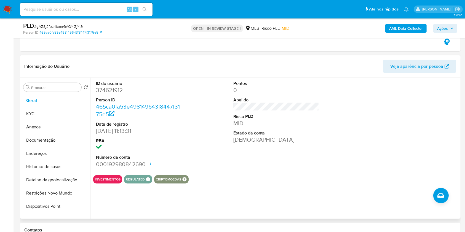
drag, startPoint x: 291, startPoint y: 63, endPoint x: 276, endPoint y: 65, distance: 15.3
click at [276, 65] on header "Informação do Usuário Veja aparência por pessoa" at bounding box center [240, 66] width 432 height 13
click at [46, 157] on button "Endereços" at bounding box center [53, 153] width 65 height 13
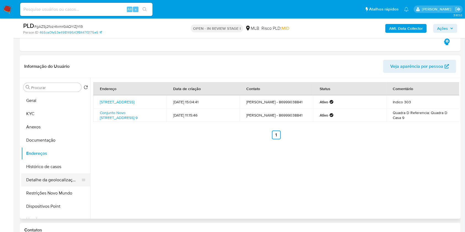
click at [55, 184] on button "Detalhe da geolocalização" at bounding box center [53, 179] width 65 height 13
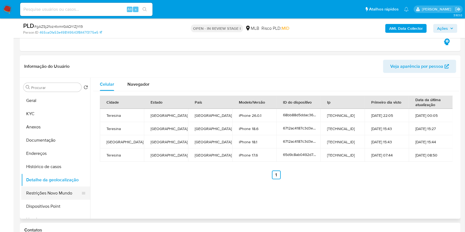
click at [60, 194] on button "Restrições Novo Mundo" at bounding box center [53, 193] width 65 height 13
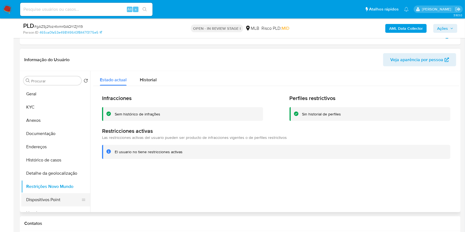
click at [69, 198] on button "Dispositivos Point" at bounding box center [53, 199] width 65 height 13
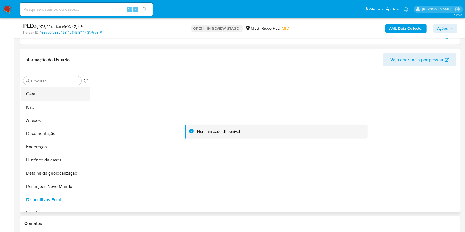
click at [55, 95] on button "Geral" at bounding box center [53, 93] width 65 height 13
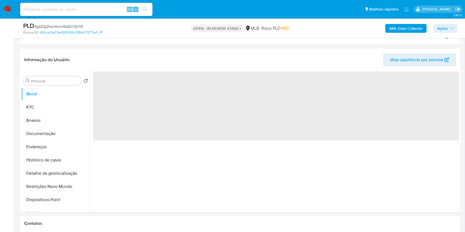
click at [437, 31] on span "Ações" at bounding box center [442, 28] width 11 height 9
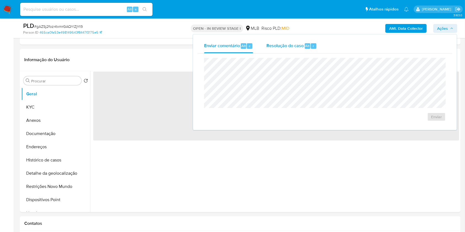
click at [281, 40] on div "Resolução do caso Alt r" at bounding box center [291, 46] width 50 height 14
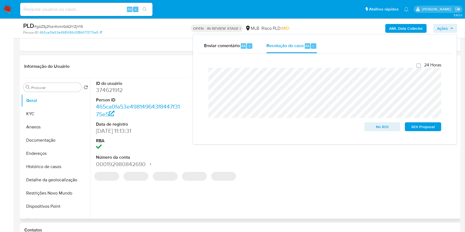
click at [171, 65] on header "Informação do Usuário Veja aparência por pessoa" at bounding box center [240, 66] width 432 height 13
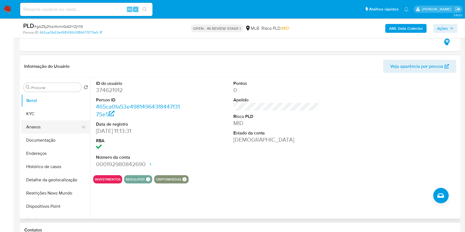
click at [54, 129] on button "Anexos" at bounding box center [53, 126] width 65 height 13
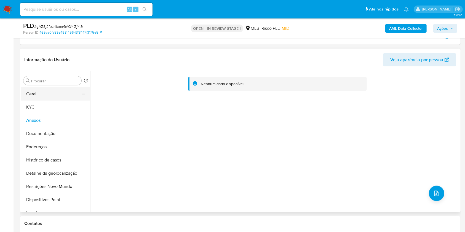
drag, startPoint x: 33, startPoint y: 91, endPoint x: 44, endPoint y: 88, distance: 11.6
click at [33, 91] on button "Geral" at bounding box center [53, 93] width 65 height 13
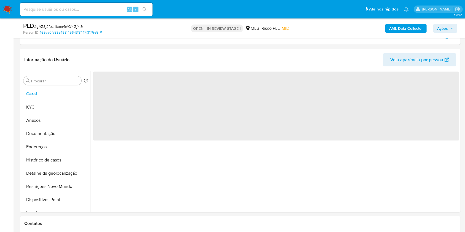
click at [397, 29] on b "AML Data Collector" at bounding box center [406, 28] width 34 height 9
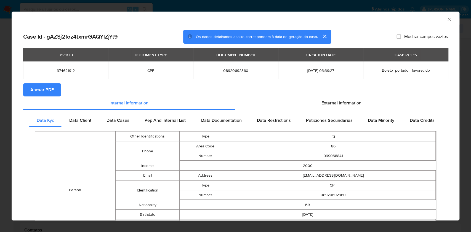
click at [47, 92] on span "Anexar PDF" at bounding box center [41, 90] width 23 height 12
click at [446, 19] on icon "Fechar a janela" at bounding box center [449, 20] width 6 height 6
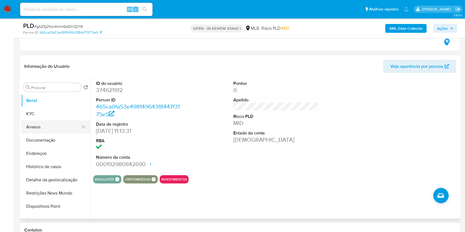
click at [62, 125] on button "Anexos" at bounding box center [53, 126] width 65 height 13
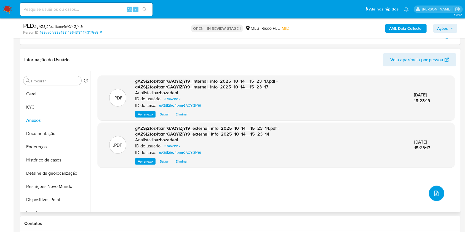
click at [433, 193] on icon "upload-file" at bounding box center [436, 193] width 7 height 7
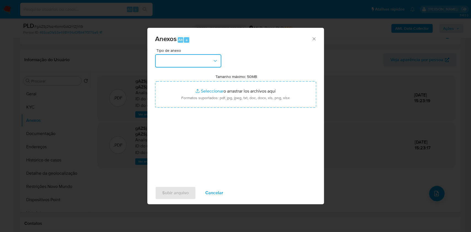
click at [212, 63] on icon "button" at bounding box center [215, 61] width 6 height 6
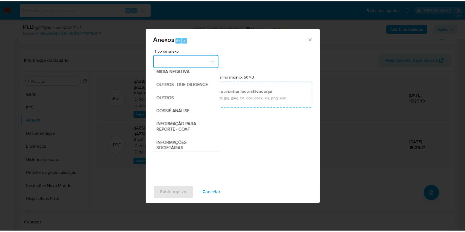
scroll to position [85, 0]
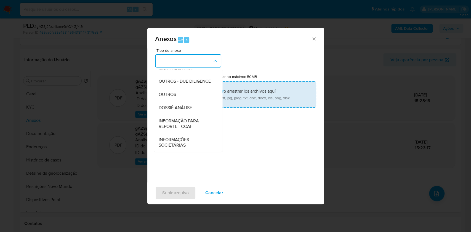
drag, startPoint x: 197, startPoint y: 107, endPoint x: 192, endPoint y: 99, distance: 9.3
click at [196, 107] on div "DOSSIÊ ANÁLISE" at bounding box center [186, 107] width 56 height 13
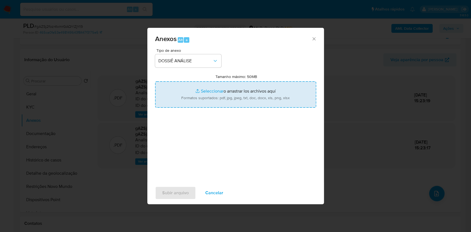
click at [189, 96] on input "Tamanho máximo: 50MB Seleccionar archivos" at bounding box center [235, 94] width 161 height 26
type input "C:\fakepath\Mulan 374621912_2025_10_13_16_23_29.xlsx"
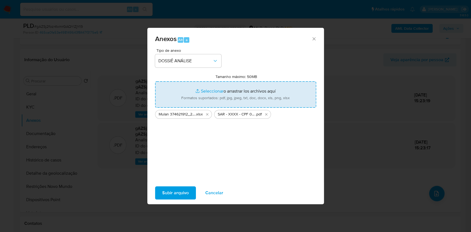
click at [169, 189] on span "Subir arquivo" at bounding box center [175, 193] width 26 height 12
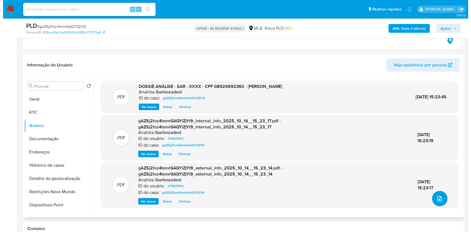
scroll to position [479, 0]
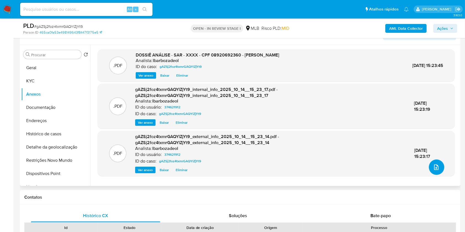
click at [434, 168] on icon "upload-file" at bounding box center [436, 167] width 7 height 7
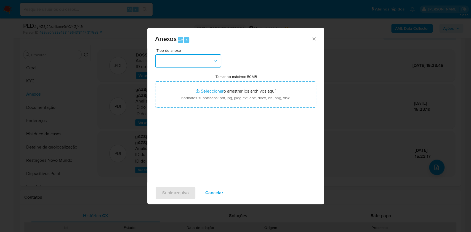
click at [206, 54] on button "button" at bounding box center [188, 60] width 66 height 13
click at [313, 39] on icon "Cerrar" at bounding box center [314, 39] width 6 height 6
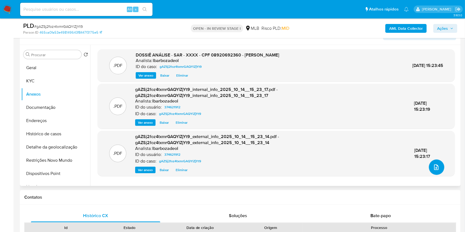
click at [429, 164] on button "upload-file" at bounding box center [436, 167] width 15 height 15
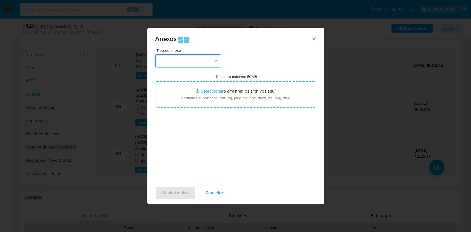
click at [204, 59] on button "button" at bounding box center [188, 60] width 66 height 13
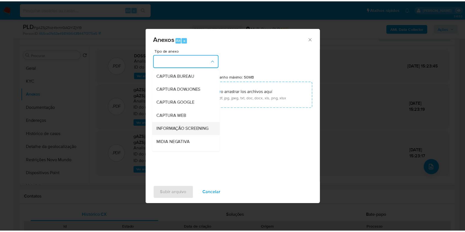
scroll to position [85, 0]
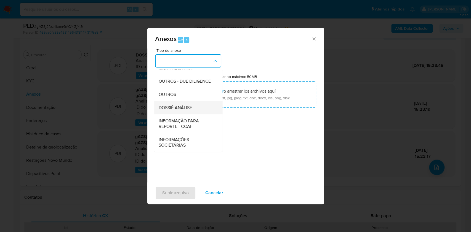
click at [192, 107] on div "DOSSIÊ ANÁLISE" at bounding box center [186, 107] width 56 height 13
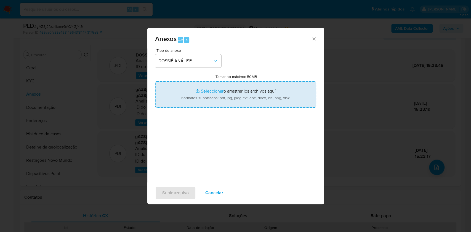
click at [196, 94] on input "Tamanho máximo: 50MB Seleccionar archivos" at bounding box center [235, 94] width 161 height 26
type input "C:\fakepath\Mulan 374621912_2025_10_13_16_23_29.xlsx"
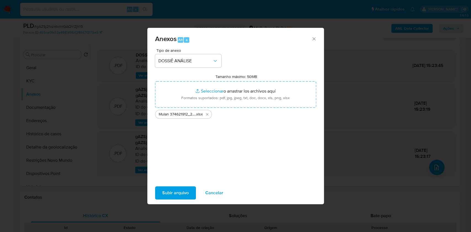
click at [168, 190] on span "Subir arquivo" at bounding box center [175, 193] width 26 height 12
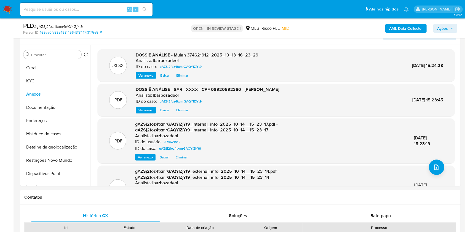
click at [450, 28] on icon "button" at bounding box center [451, 28] width 3 height 3
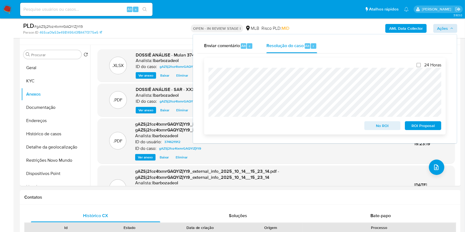
click at [412, 123] on span "ROI Proposal" at bounding box center [423, 126] width 29 height 8
click at [412, 123] on div "ROI Proposal" at bounding box center [421, 124] width 39 height 11
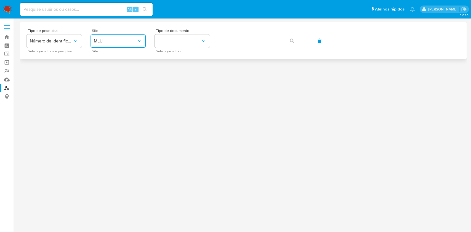
click at [123, 42] on span "MLU" at bounding box center [115, 41] width 43 height 6
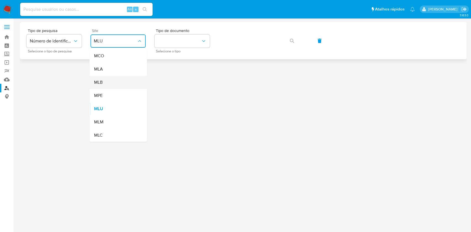
click at [118, 78] on div "MLB" at bounding box center [116, 82] width 45 height 13
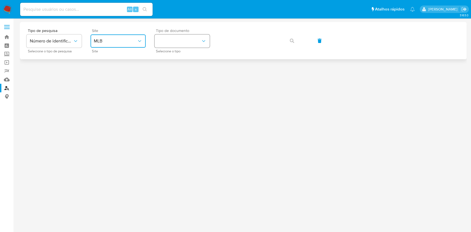
click at [169, 42] on button "identificationType" at bounding box center [181, 40] width 55 height 13
click at [174, 69] on div "CPF CPF" at bounding box center [180, 77] width 45 height 19
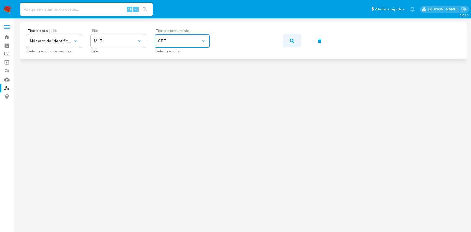
click at [298, 42] on button "button" at bounding box center [291, 40] width 19 height 13
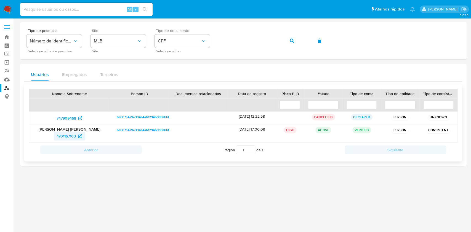
click at [77, 137] on span "1701167103" at bounding box center [69, 136] width 25 height 9
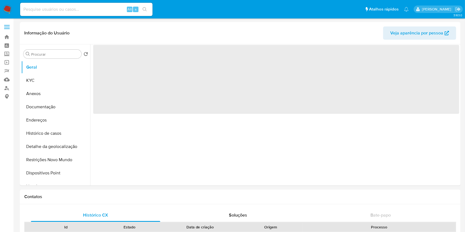
select select "10"
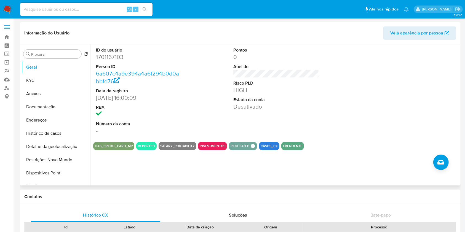
drag, startPoint x: 121, startPoint y: 103, endPoint x: 111, endPoint y: 100, distance: 11.3
click at [114, 101] on dl "ID do usuário 1701167103 Person ID 6a607c4a9e394a4a6f294b0d0abbfd76 Data de reg…" at bounding box center [139, 91] width 86 height 88
click at [44, 81] on button "KYC" at bounding box center [53, 80] width 65 height 13
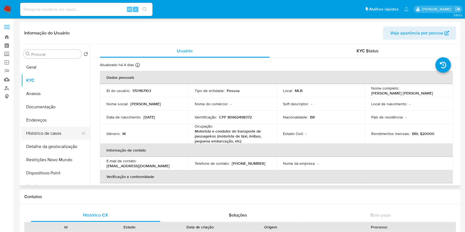
click at [56, 131] on button "Histórico de casos" at bounding box center [53, 133] width 65 height 13
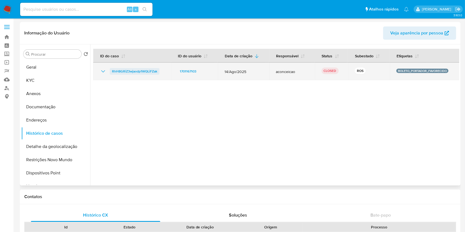
click at [145, 73] on span "RhH8GRiZ3wjaodp1WQLiFZak" at bounding box center [134, 71] width 45 height 7
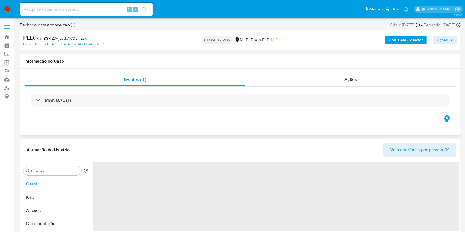
select select "10"
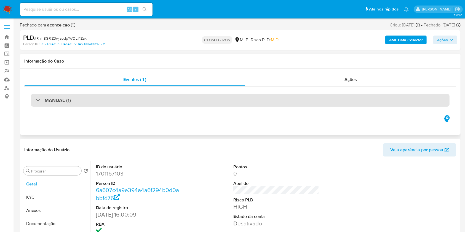
click at [264, 99] on div "MANUAL (1)" at bounding box center [240, 100] width 418 height 13
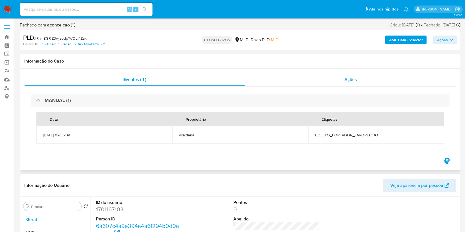
click at [300, 80] on div "Ações" at bounding box center [350, 79] width 211 height 13
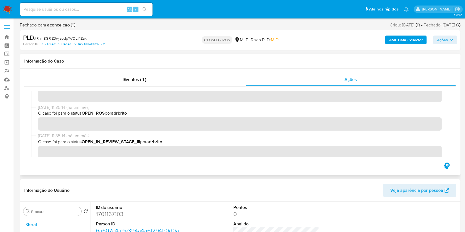
scroll to position [148, 0]
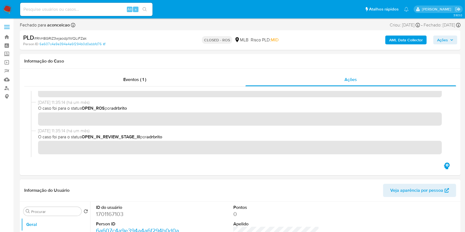
click at [413, 192] on span "Veja aparência por pessoa" at bounding box center [416, 190] width 53 height 13
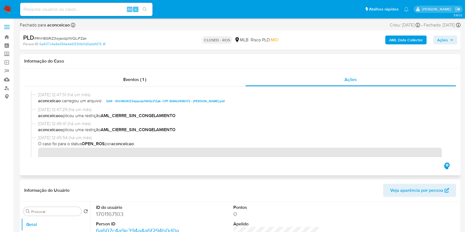
scroll to position [31, 0]
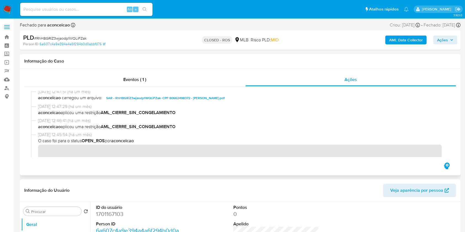
click at [111, 110] on b "AML_CIERRE_SIN_CONGELAMIENTO" at bounding box center [138, 112] width 75 height 6
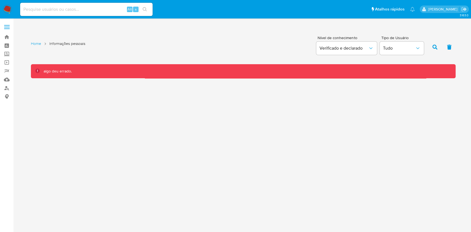
click at [387, 146] on div "3.163.0 Home Informações pessoais Nível de conhecimento Verificado e declarado …" at bounding box center [243, 125] width 446 height 206
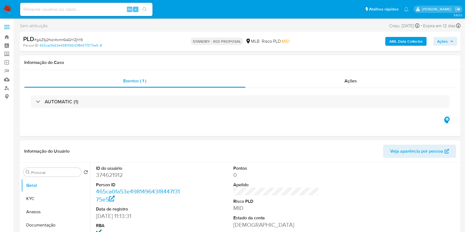
select select "10"
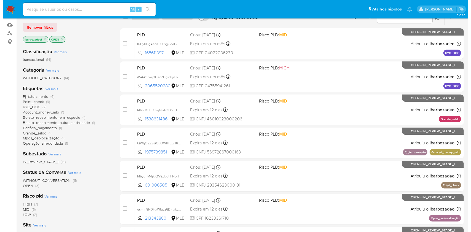
scroll to position [55, 0]
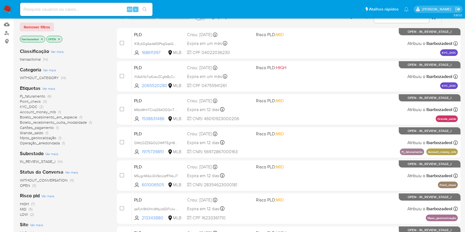
click at [53, 90] on span "Ver mais" at bounding box center [48, 88] width 13 height 5
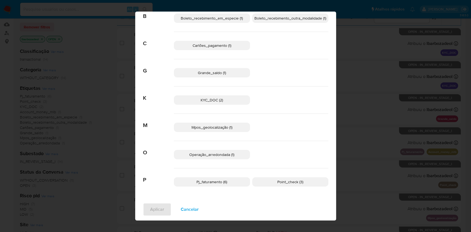
scroll to position [0, 0]
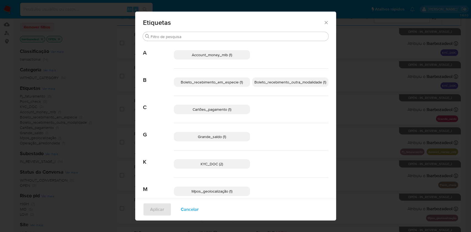
click at [223, 83] on span "Boleto_recebimento_em_especie (1)" at bounding box center [212, 82] width 62 height 6
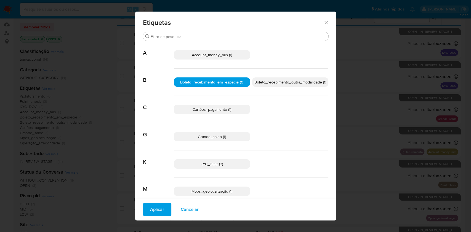
click at [152, 211] on span "Aplicar" at bounding box center [157, 209] width 14 height 12
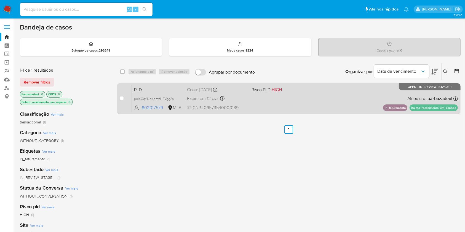
click at [278, 105] on div "PLD poleCqYUqKamzHEVgg2seBMv 802017579 MLB Risco PLD: HIGH Criou: 12/09/2025 Cr…" at bounding box center [295, 99] width 326 height 28
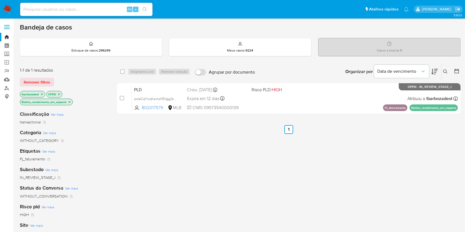
click at [71, 102] on icon "close-filter" at bounding box center [69, 101] width 3 height 3
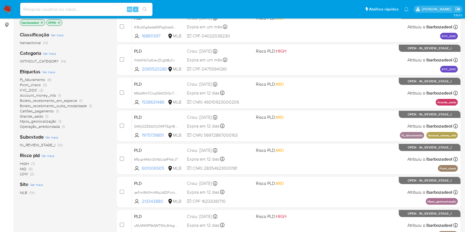
scroll to position [71, 0]
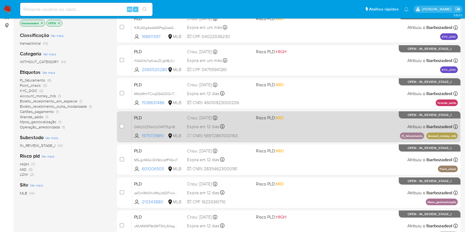
click at [337, 125] on div "PLD QWtjOZZSGOIjOWflTEgH8Duv 1975739851 MLB Risco PLD: MID Criou: 12/09/2025 Cr…" at bounding box center [295, 127] width 326 height 28
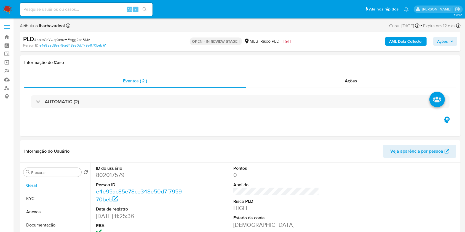
select select "10"
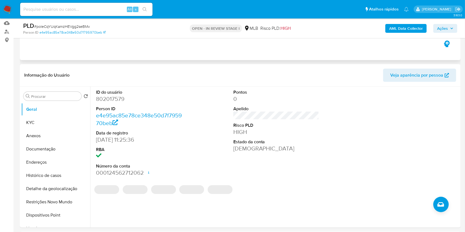
scroll to position [57, 0]
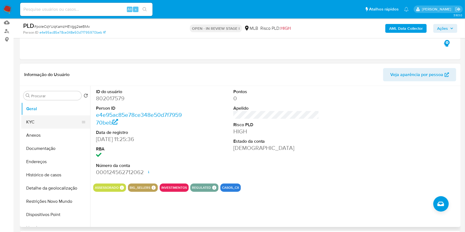
click at [34, 120] on button "KYC" at bounding box center [53, 122] width 65 height 13
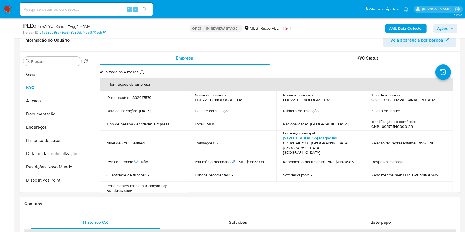
scroll to position [91, 0]
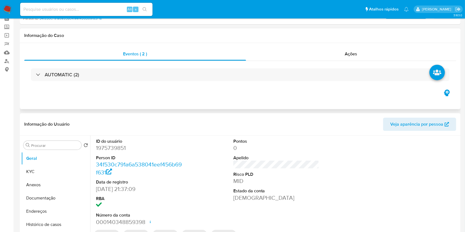
select select "10"
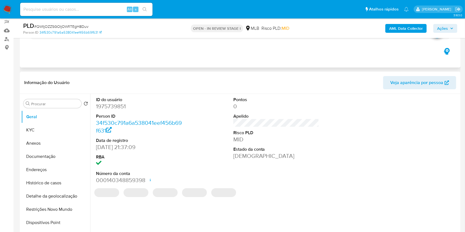
scroll to position [55, 0]
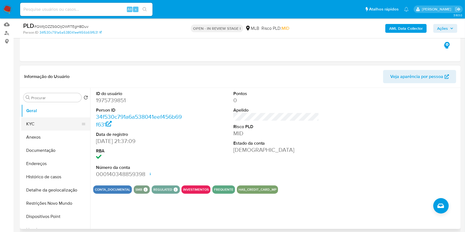
click at [36, 123] on button "KYC" at bounding box center [53, 123] width 65 height 13
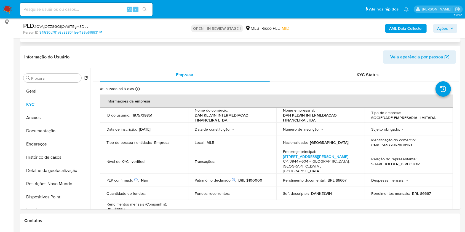
scroll to position [74, 0]
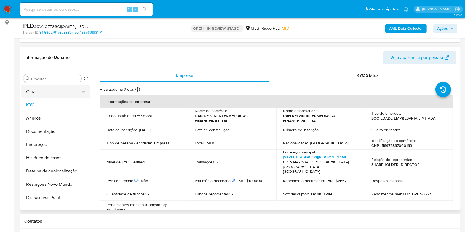
click at [45, 87] on button "Geral" at bounding box center [53, 91] width 65 height 13
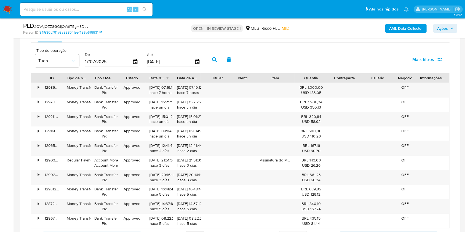
scroll to position [469, 0]
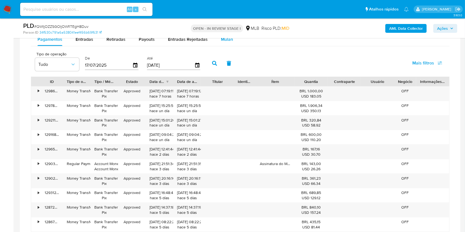
click at [223, 38] on div "Atribuiu o lbarbozadeol Asignado el: [DATE] 16:26:05 Criou: [DATE] Criou: [DATE…" at bounding box center [240, 20] width 441 height 934
click at [224, 39] on span "Mulan" at bounding box center [227, 39] width 12 height 6
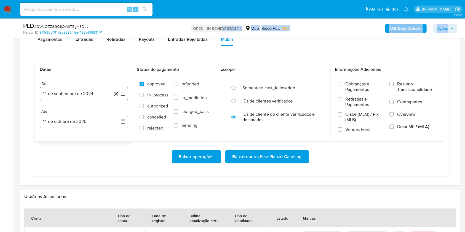
click at [90, 96] on button "14 de septiembre de 2024" at bounding box center [84, 93] width 88 height 13
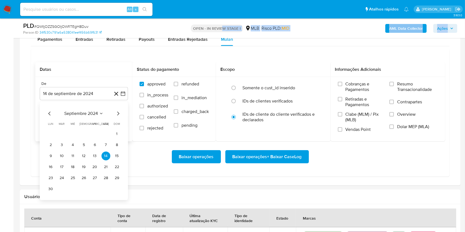
click at [88, 113] on span "septiembre 2024" at bounding box center [81, 114] width 34 height 6
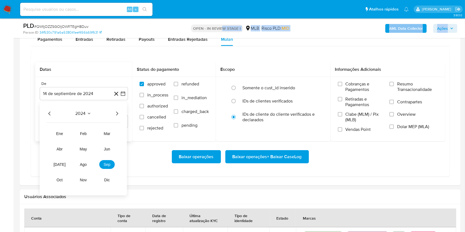
click at [114, 113] on icon "Año siguiente" at bounding box center [117, 113] width 7 height 7
click at [82, 168] on button "ago" at bounding box center [83, 164] width 15 height 9
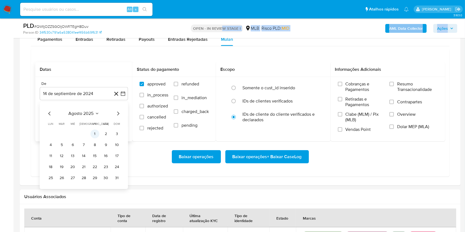
click at [95, 135] on button "1" at bounding box center [94, 134] width 9 height 9
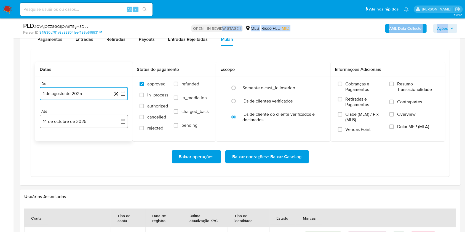
click at [79, 122] on button "14 de octubre de 2025" at bounding box center [84, 121] width 88 height 13
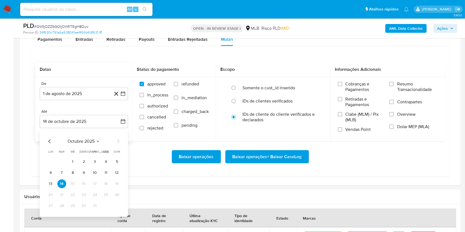
click at [46, 182] on div "octubre 2025 octubre 2025 lun lunes mar martes mié miércoles jue jueves vie vie…" at bounding box center [84, 173] width 88 height 87
click at [52, 184] on button "13" at bounding box center [50, 183] width 9 height 9
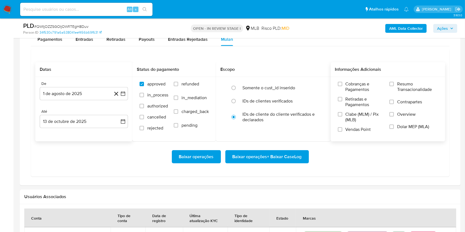
click at [412, 85] on span "Resumo Transacionalidade" at bounding box center [417, 86] width 41 height 11
click at [394, 85] on input "Resumo Transacionalidade" at bounding box center [391, 84] width 4 height 4
click at [298, 160] on span "Baixar operações + Baixar CaseLog" at bounding box center [266, 157] width 69 height 12
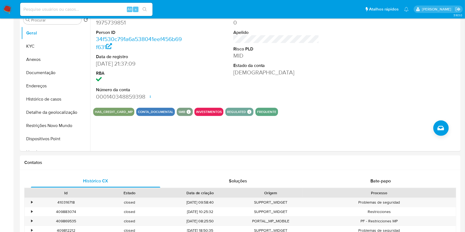
scroll to position [0, 0]
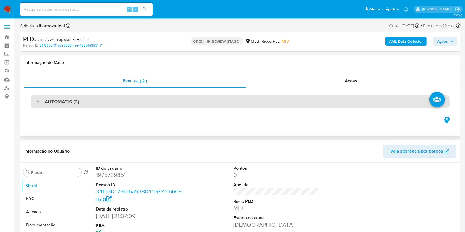
click at [219, 100] on div "AUTOMATIC (2)" at bounding box center [240, 101] width 418 height 13
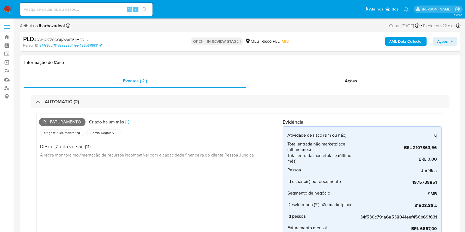
drag, startPoint x: 266, startPoint y: 138, endPoint x: 65, endPoint y: 121, distance: 202.2
click at [65, 121] on span "Pj_faturamento" at bounding box center [62, 122] width 47 height 8
click at [64, 121] on span "Pj_faturamento" at bounding box center [62, 122] width 47 height 8
copy span "Pj_faturamento"
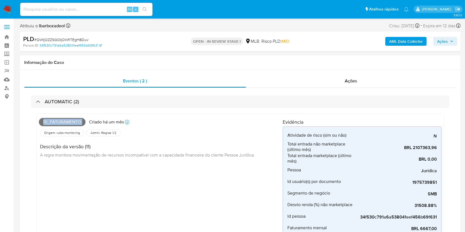
click at [451, 42] on icon "button" at bounding box center [451, 41] width 3 height 3
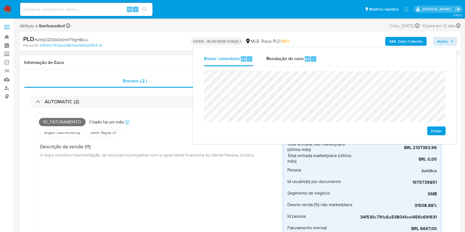
click at [143, 180] on div "Pj_faturamento Criado há um mês Criado: 12/09/2025 00:31:52 Origem: rules-monit…" at bounding box center [161, 199] width 244 height 167
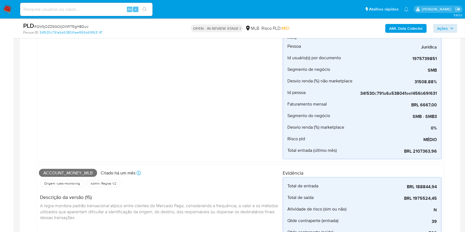
scroll to position [120, 0]
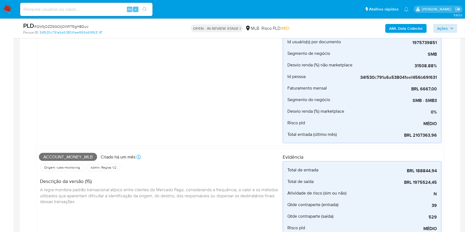
click at [88, 156] on span "Account_money_mlb" at bounding box center [68, 157] width 58 height 8
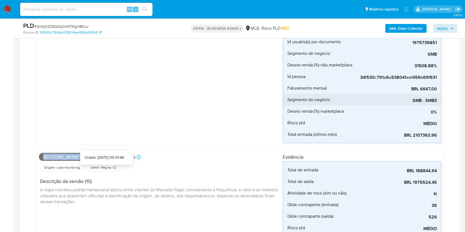
copy span "Account_money_mlb"
click at [450, 27] on span "Ações" at bounding box center [445, 29] width 16 height 8
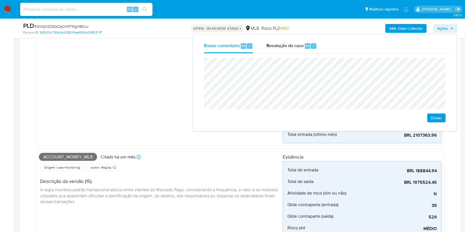
click at [161, 120] on div "Pj_faturamento Criado há um mês Criado: 12/09/2025 00:31:52 Origem: rules-monit…" at bounding box center [161, 59] width 244 height 167
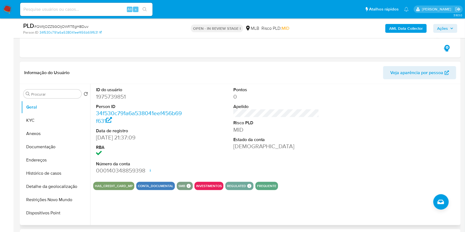
scroll to position [366, 0]
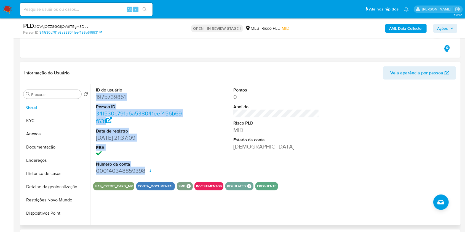
drag, startPoint x: 95, startPoint y: 98, endPoint x: 147, endPoint y: 173, distance: 91.0
click at [147, 173] on div "ID do usuário 1975739851 Person ID 34f530c791a6a538041eef456b69f631 Data de reg…" at bounding box center [139, 130] width 92 height 93
copy dl "1975739851 Person ID 34f530c791a6a538041eef456b69f631 Data de registro 04/09/20…"
click at [442, 26] on span "Ações" at bounding box center [442, 28] width 11 height 9
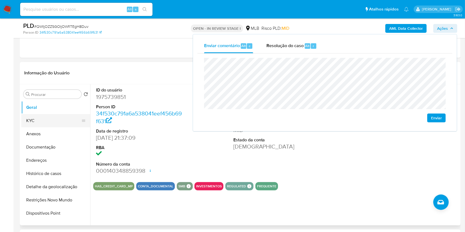
click at [53, 118] on button "KYC" at bounding box center [53, 120] width 65 height 13
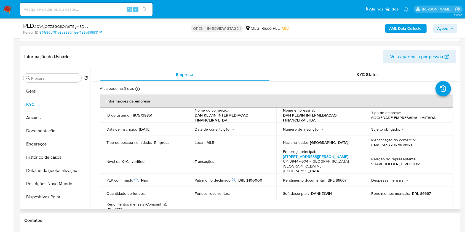
scroll to position [383, 0]
click at [384, 146] on p "CNPJ 56972867000163" at bounding box center [391, 144] width 41 height 5
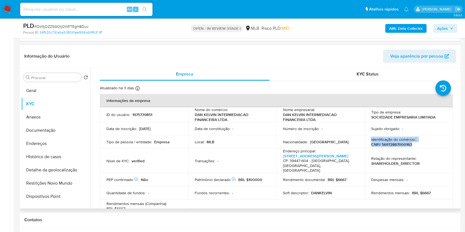
click at [390, 144] on p "CNPJ 56972867000163" at bounding box center [391, 144] width 41 height 5
click at [448, 27] on span "Ações" at bounding box center [445, 29] width 16 height 8
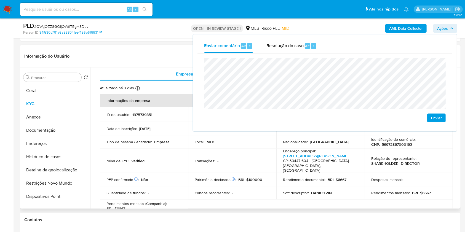
click at [178, 190] on div "Quantidade de fundos : -" at bounding box center [143, 192] width 75 height 5
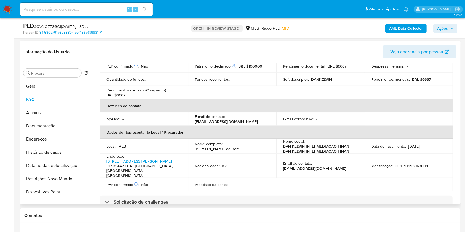
scroll to position [128, 0]
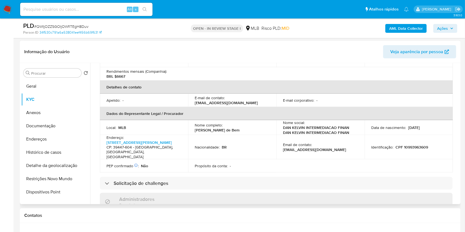
click at [408, 145] on p "CPF 10993963609" at bounding box center [411, 147] width 33 height 5
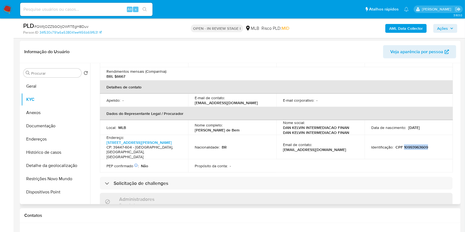
copy p "10993963609"
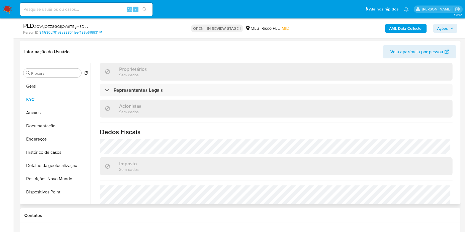
scroll to position [301, 0]
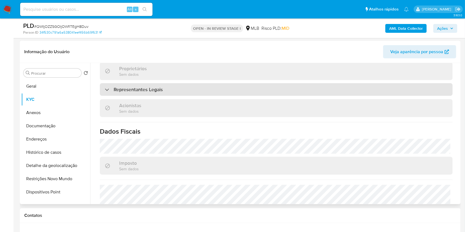
click at [245, 85] on div "Representantes Legais" at bounding box center [276, 89] width 353 height 13
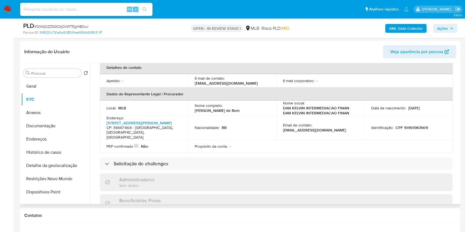
scroll to position [147, 0]
click at [444, 26] on span "Ações" at bounding box center [442, 28] width 11 height 9
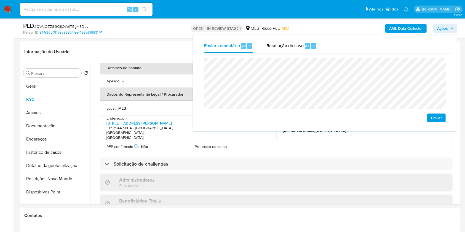
click at [0, 0] on lt-span "econômica" at bounding box center [0, 0] width 0 height 0
click at [0, 0] on lt-span "Janaúba" at bounding box center [0, 0] width 0 height 0
click at [169, 144] on div "PEP confirmado Obtido de listas internas : Não" at bounding box center [143, 146] width 75 height 5
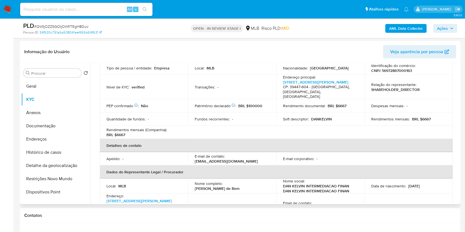
scroll to position [70, 0]
drag, startPoint x: 117, startPoint y: 128, endPoint x: 131, endPoint y: 128, distance: 14.6
click at [131, 128] on div "Rendimentos mensais (Companhia) : BRL $6667" at bounding box center [143, 132] width 75 height 10
copy p "6667"
click at [445, 30] on span "Ações" at bounding box center [442, 28] width 11 height 9
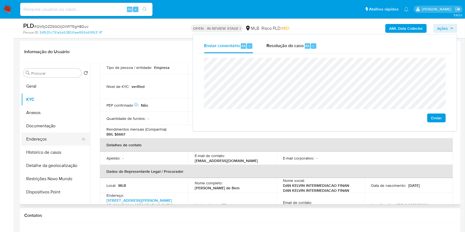
click at [62, 141] on button "Endereços" at bounding box center [53, 139] width 65 height 13
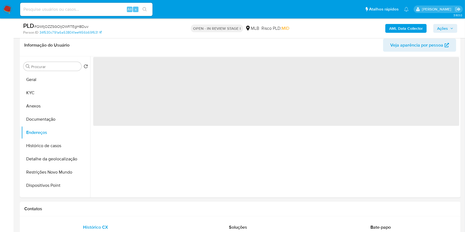
scroll to position [0, 0]
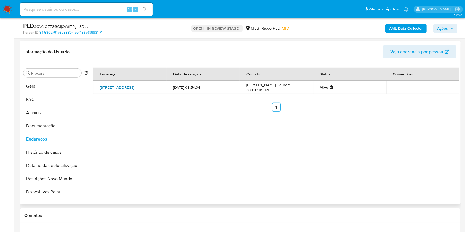
click at [110, 86] on link "Rua Madre Piedade 85, Janaúba, Minas Gerais, 39447604, Brasil 85" at bounding box center [117, 88] width 34 height 6
click at [55, 124] on button "Documentação" at bounding box center [53, 125] width 65 height 13
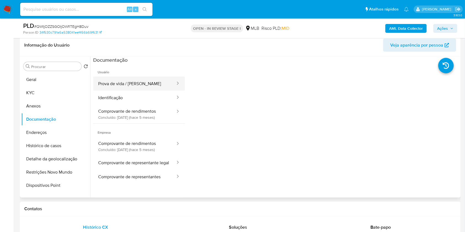
click at [143, 86] on button "Prova de vida / Selfie" at bounding box center [134, 84] width 83 height 14
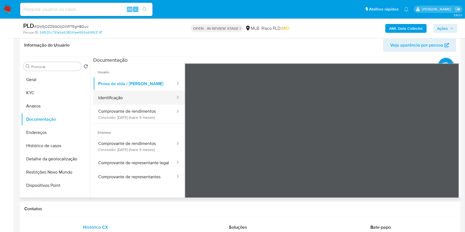
click at [128, 101] on button "Identificação" at bounding box center [134, 98] width 83 height 14
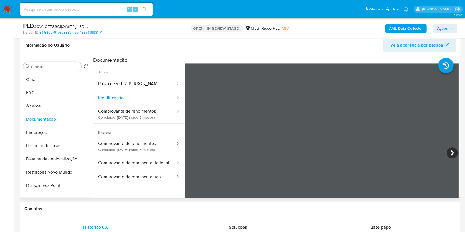
click at [226, 57] on section at bounding box center [276, 148] width 366 height 183
click at [140, 111] on button "Comprovante de rendimentos Concluído: 29/04/2025 (hace 5 meses)" at bounding box center [134, 114] width 83 height 19
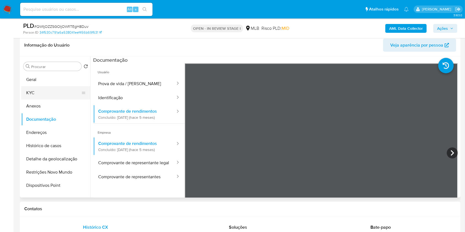
click at [60, 87] on button "KYC" at bounding box center [53, 92] width 65 height 13
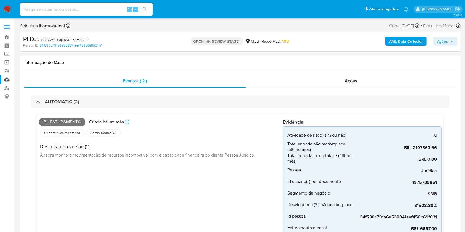
click at [11, 79] on link "Mulan" at bounding box center [33, 79] width 66 height 9
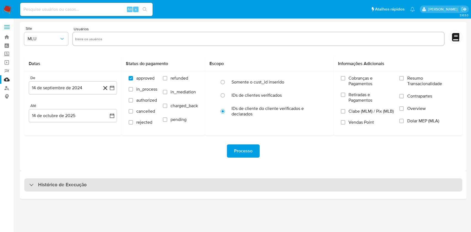
click at [249, 191] on div "Histórico de Execução" at bounding box center [242, 184] width 437 height 13
select select "10"
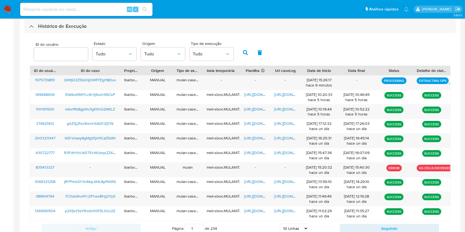
scroll to position [158, 0]
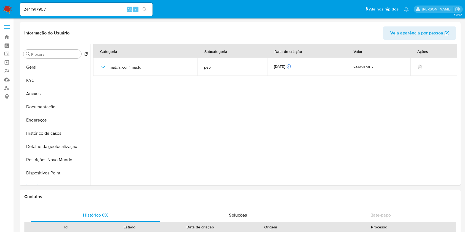
select select "100"
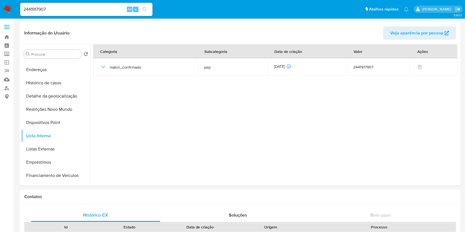
click at [71, 3] on div "2441917907 Alt s" at bounding box center [86, 9] width 132 height 13
click at [74, 10] on input "2441917907" at bounding box center [86, 9] width 132 height 7
paste input "1210571080"
type input "1210571080"
click at [147, 10] on button "search-icon" at bounding box center [144, 10] width 11 height 8
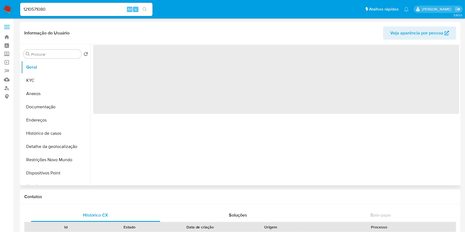
select select "10"
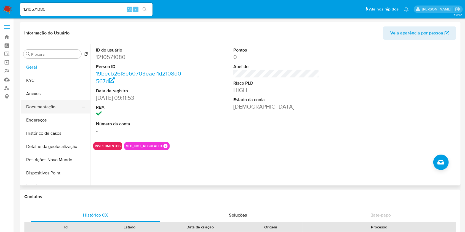
click at [60, 107] on button "Documentação" at bounding box center [53, 106] width 65 height 13
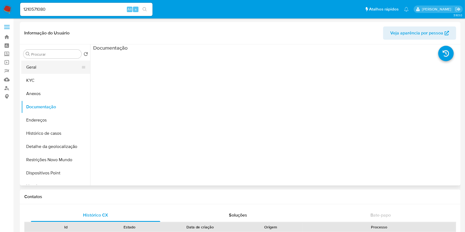
click at [49, 69] on button "Geral" at bounding box center [53, 67] width 65 height 13
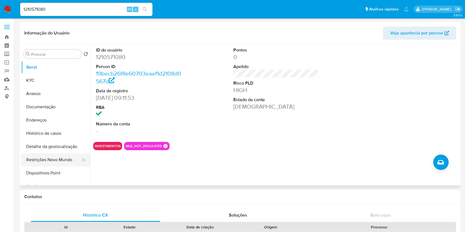
click at [51, 164] on button "Restrições Novo Mundo" at bounding box center [53, 159] width 65 height 13
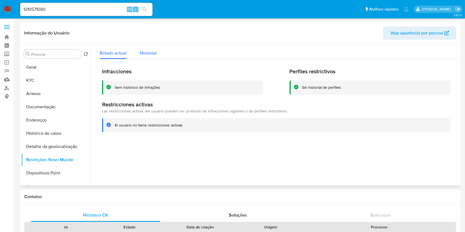
click at [143, 58] on div "Historial" at bounding box center [148, 51] width 17 height 15
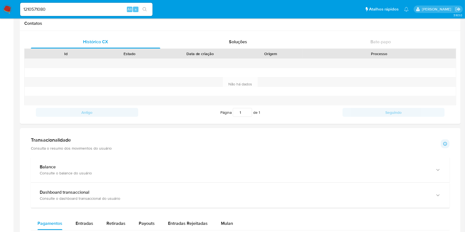
scroll to position [222, 0]
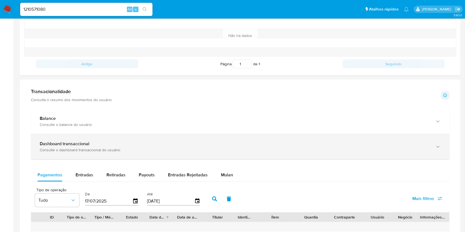
click at [167, 152] on div "Consulte o dashboard transaccional do usuário" at bounding box center [235, 149] width 390 height 5
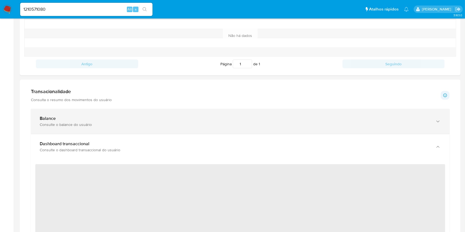
click at [185, 124] on div "Consulte o balance do usuário" at bounding box center [235, 124] width 390 height 5
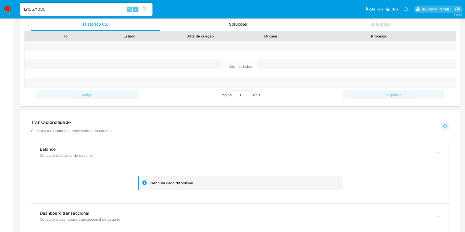
scroll to position [0, 0]
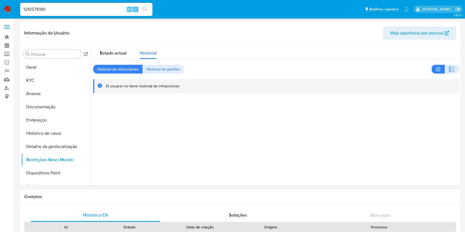
click at [99, 5] on div "1210571080 Alt s" at bounding box center [86, 9] width 132 height 13
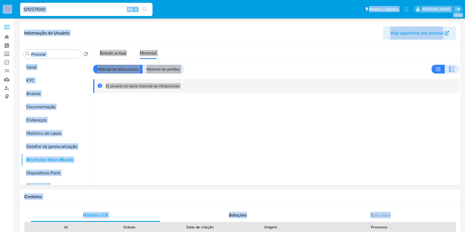
click at [98, 9] on input "1210571080" at bounding box center [86, 9] width 132 height 7
click at [91, 15] on div "1210571080 Alt s" at bounding box center [86, 9] width 132 height 13
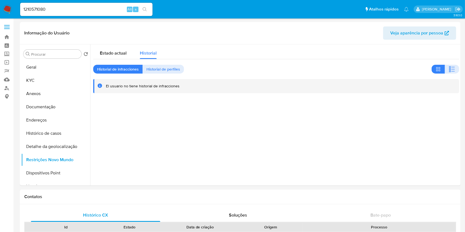
click at [90, 10] on input "1210571080" at bounding box center [86, 9] width 132 height 7
paste input "30611848"
type input "130611848"
click at [143, 10] on icon "search-icon" at bounding box center [145, 9] width 4 height 4
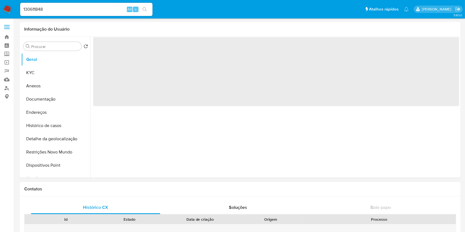
select select "10"
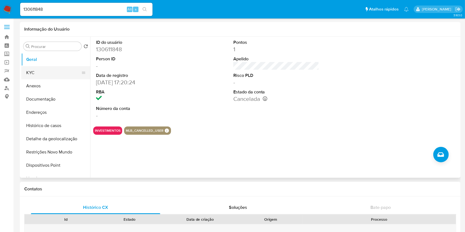
click at [54, 71] on button "KYC" at bounding box center [53, 72] width 65 height 13
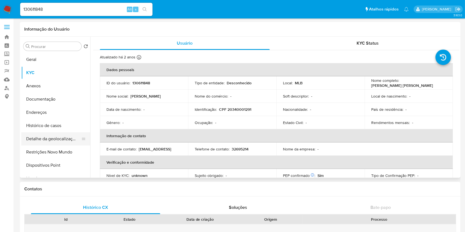
click at [33, 140] on button "Detalhe da geolocalização" at bounding box center [53, 138] width 65 height 13
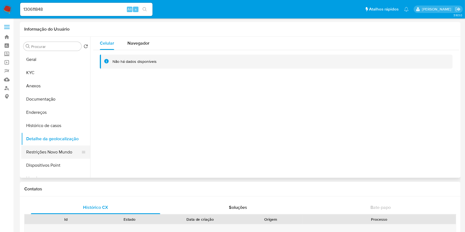
click at [35, 150] on button "Restrições Novo Mundo" at bounding box center [53, 152] width 65 height 13
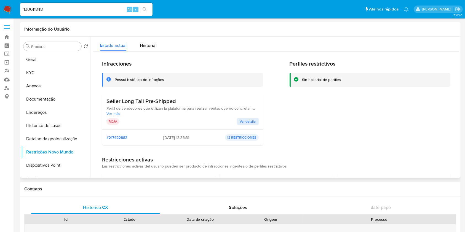
click at [113, 113] on span "Ver más" at bounding box center [182, 113] width 152 height 5
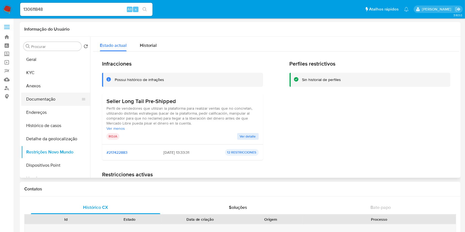
drag, startPoint x: 55, startPoint y: 103, endPoint x: 57, endPoint y: 101, distance: 2.9
click at [55, 103] on button "Documentação" at bounding box center [53, 99] width 65 height 13
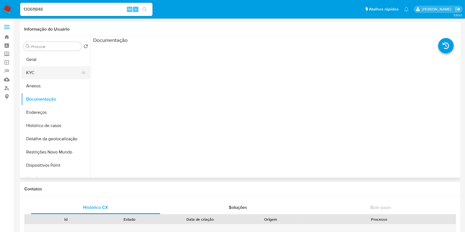
click at [68, 72] on button "KYC" at bounding box center [53, 72] width 65 height 13
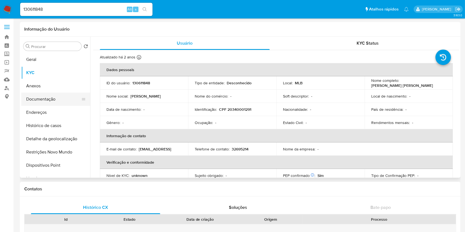
click at [42, 98] on button "Documentação" at bounding box center [53, 99] width 65 height 13
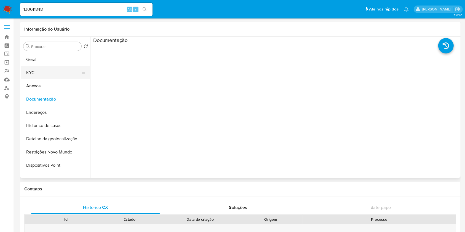
click at [41, 77] on button "KYC" at bounding box center [53, 72] width 65 height 13
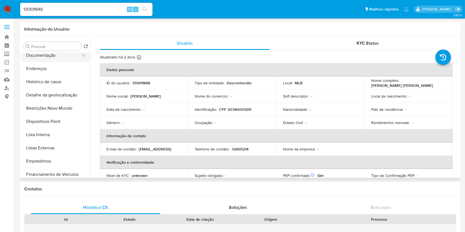
scroll to position [43, 0]
click at [52, 133] on button "Lista Interna" at bounding box center [53, 135] width 65 height 13
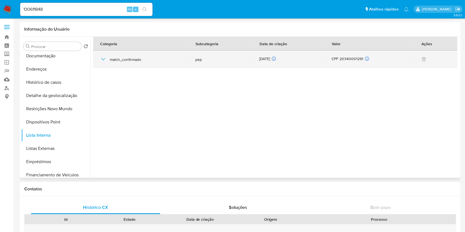
click at [269, 58] on div "01/10/2025 01/10/2025 19:19:09" at bounding box center [288, 59] width 59 height 6
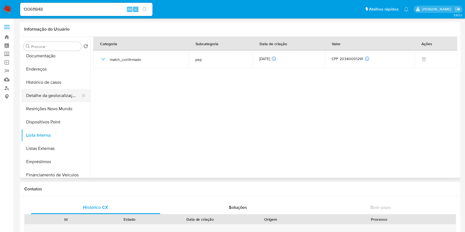
scroll to position [0, 0]
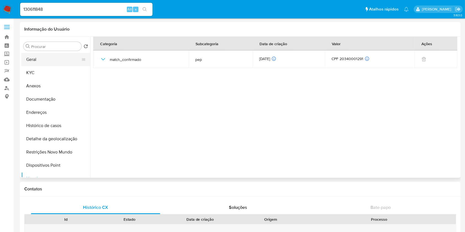
click at [45, 59] on button "Geral" at bounding box center [53, 59] width 65 height 13
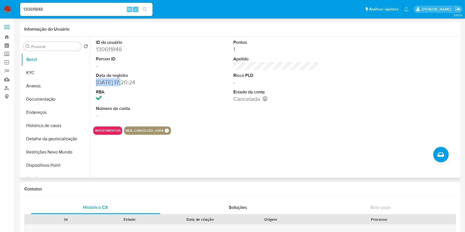
drag, startPoint x: 122, startPoint y: 82, endPoint x: 92, endPoint y: 85, distance: 29.4
click at [92, 85] on div "ID do usuário 130611848 Person ID - Data de registro 17/12/2012 17:20:24 RBA Nú…" at bounding box center [274, 107] width 369 height 141
copy dd "17/12/2012"
click at [53, 72] on button "KYC" at bounding box center [53, 72] width 65 height 13
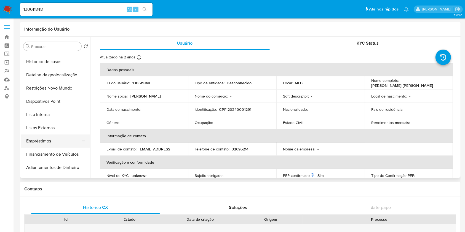
scroll to position [64, 0]
click at [60, 126] on button "Listas Externas" at bounding box center [53, 127] width 65 height 13
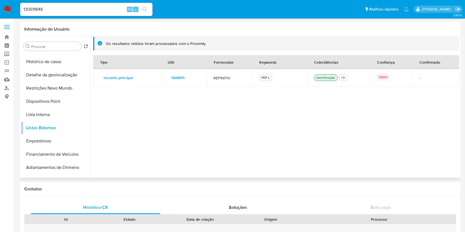
click at [175, 80] on span "566895" at bounding box center [177, 78] width 13 height 8
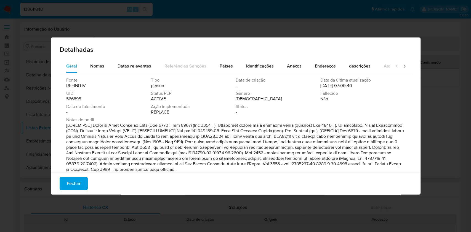
click at [71, 97] on span "566895" at bounding box center [73, 99] width 15 height 6
click at [77, 183] on span "Fechar" at bounding box center [74, 184] width 14 height 12
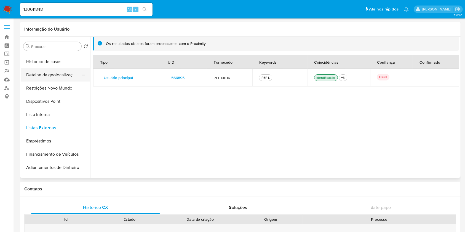
scroll to position [0, 0]
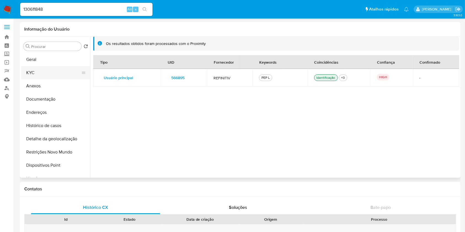
click at [53, 71] on button "KYC" at bounding box center [53, 72] width 65 height 13
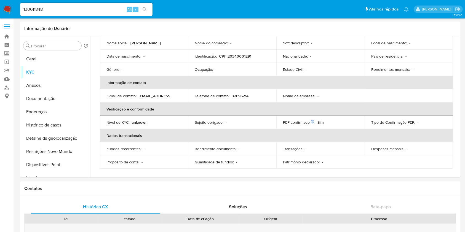
scroll to position [1, 0]
click at [50, 108] on button "Endereços" at bounding box center [53, 111] width 65 height 13
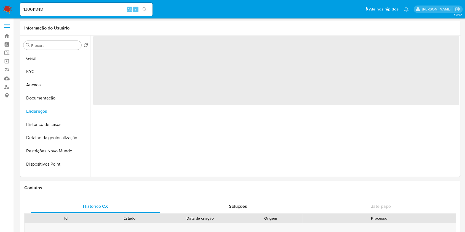
scroll to position [0, 0]
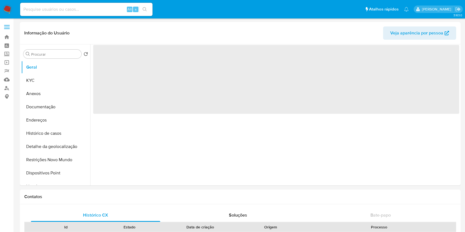
select select "10"
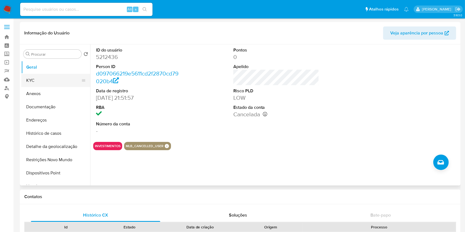
click at [61, 76] on button "KYC" at bounding box center [53, 80] width 65 height 13
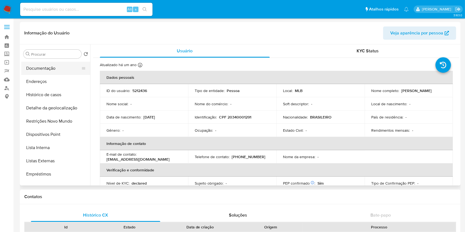
scroll to position [39, 0]
click at [51, 145] on button "Lista Interna" at bounding box center [53, 147] width 65 height 13
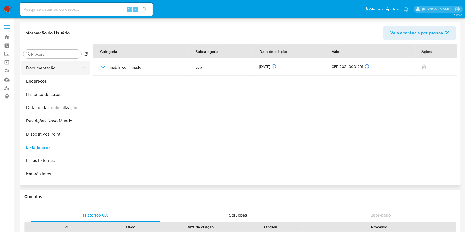
scroll to position [0, 0]
click at [53, 71] on button "Geral" at bounding box center [53, 67] width 65 height 13
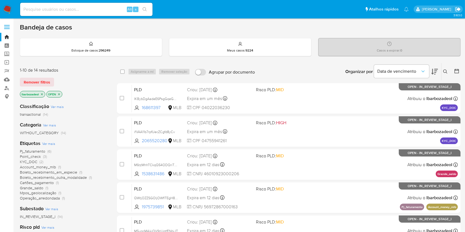
click at [458, 9] on icon "Sair" at bounding box center [457, 9] width 5 height 4
